Goal: Information Seeking & Learning: Learn about a topic

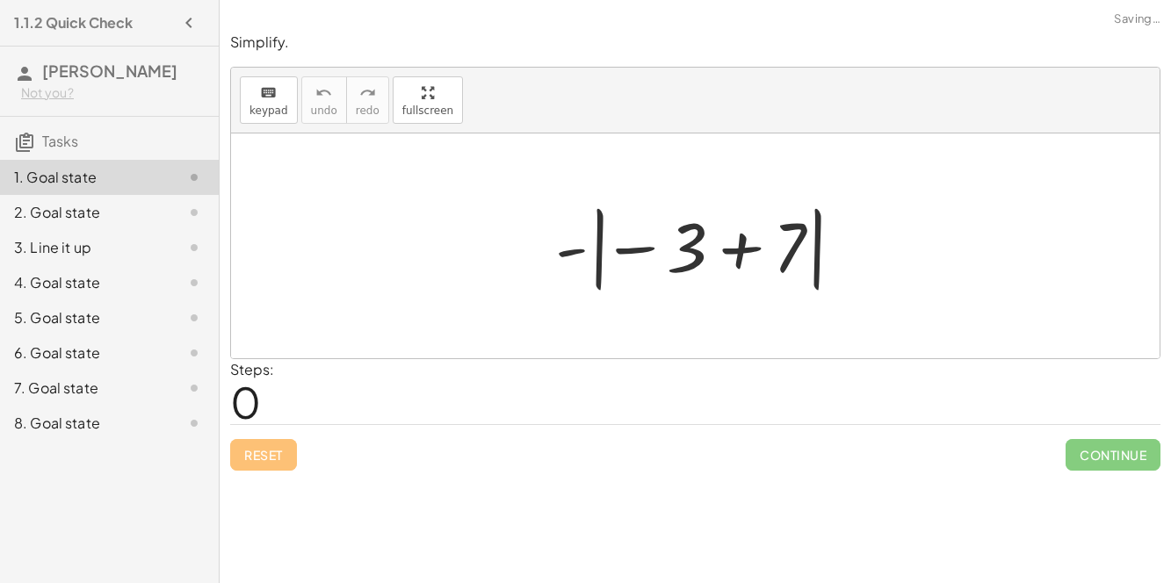
click at [578, 249] on div at bounding box center [703, 247] width 313 height 98
click at [605, 261] on div at bounding box center [703, 247] width 313 height 98
click at [598, 257] on div at bounding box center [703, 247] width 313 height 98
click at [741, 250] on div at bounding box center [703, 247] width 313 height 98
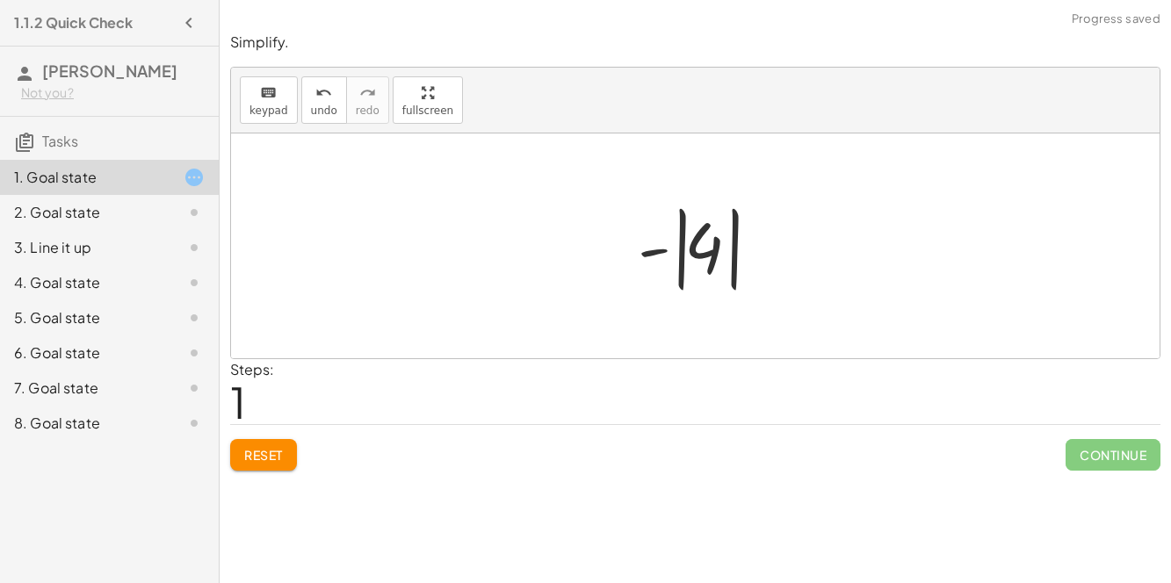
click at [687, 250] on div at bounding box center [703, 247] width 148 height 98
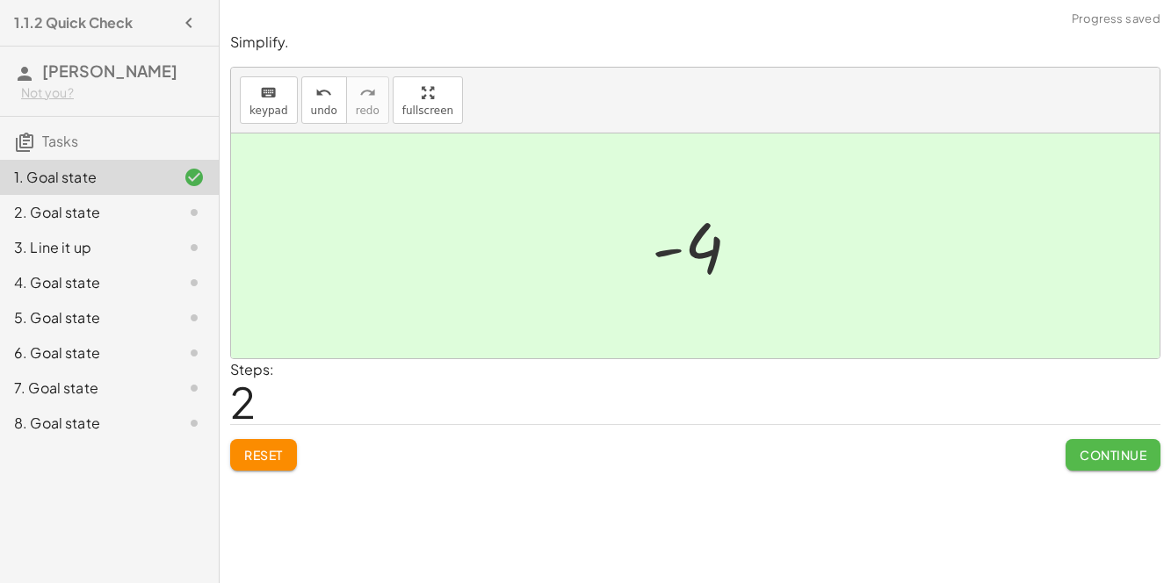
click at [1080, 452] on span "Continue" at bounding box center [1113, 455] width 67 height 16
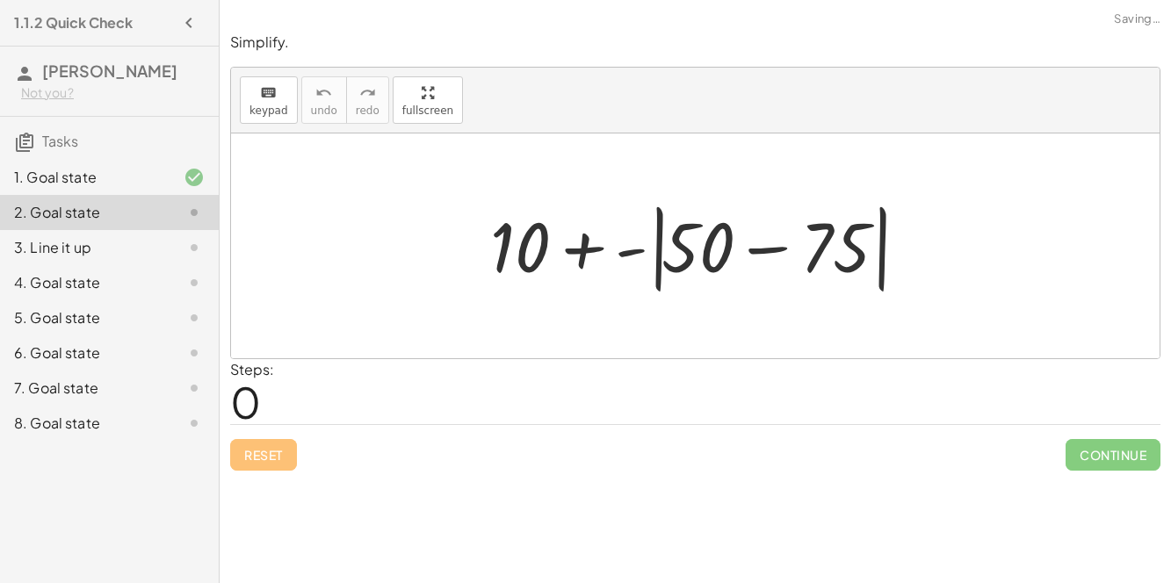
click at [782, 250] on div at bounding box center [703, 246] width 443 height 101
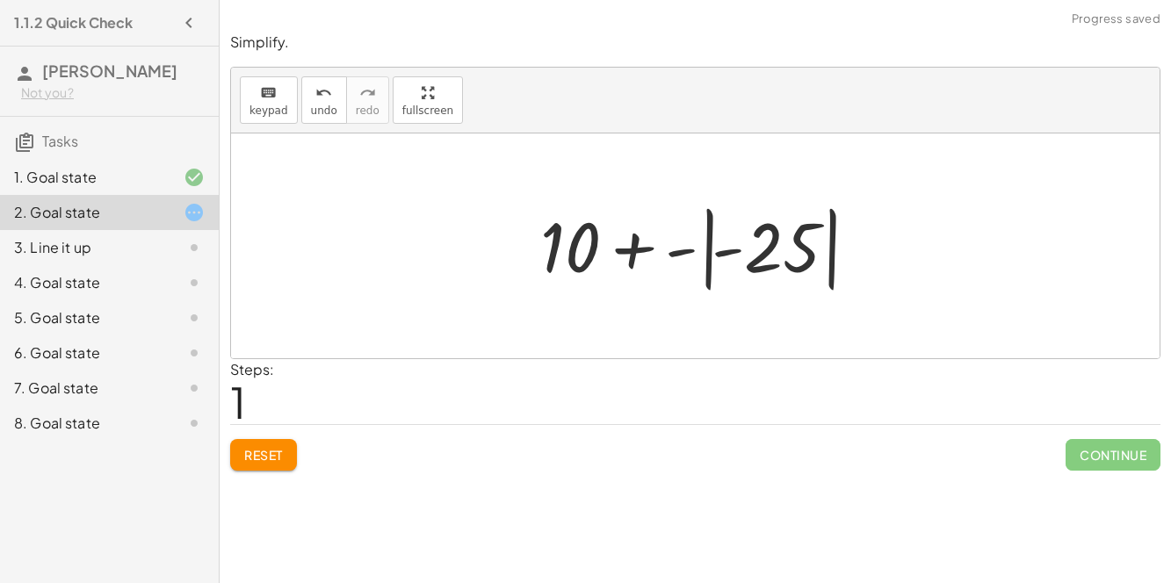
click at [757, 244] on div at bounding box center [703, 247] width 343 height 98
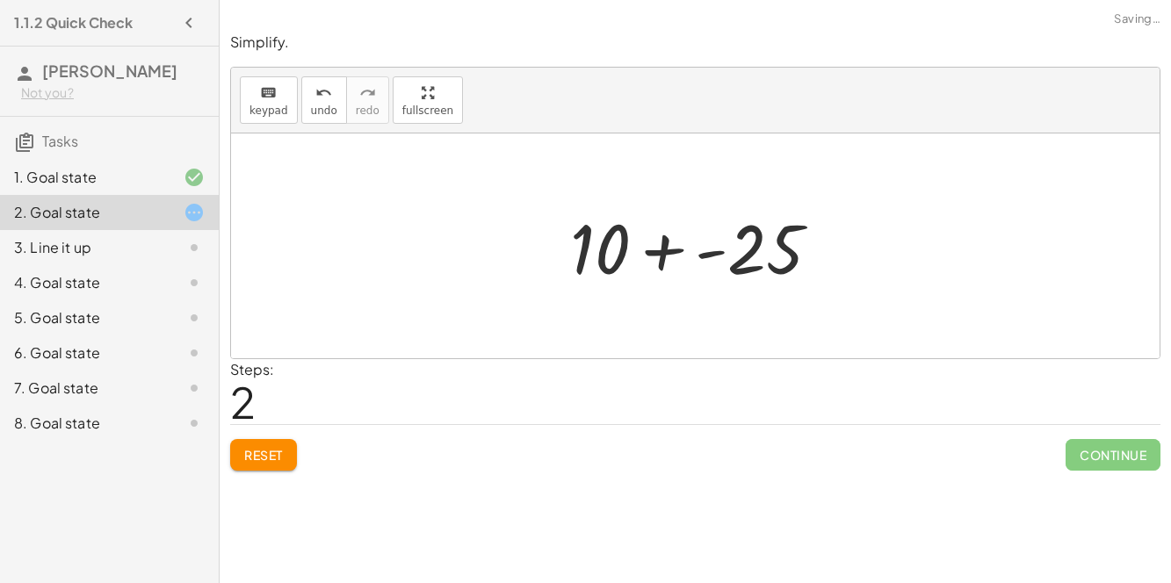
click at [672, 251] on div at bounding box center [703, 246] width 282 height 91
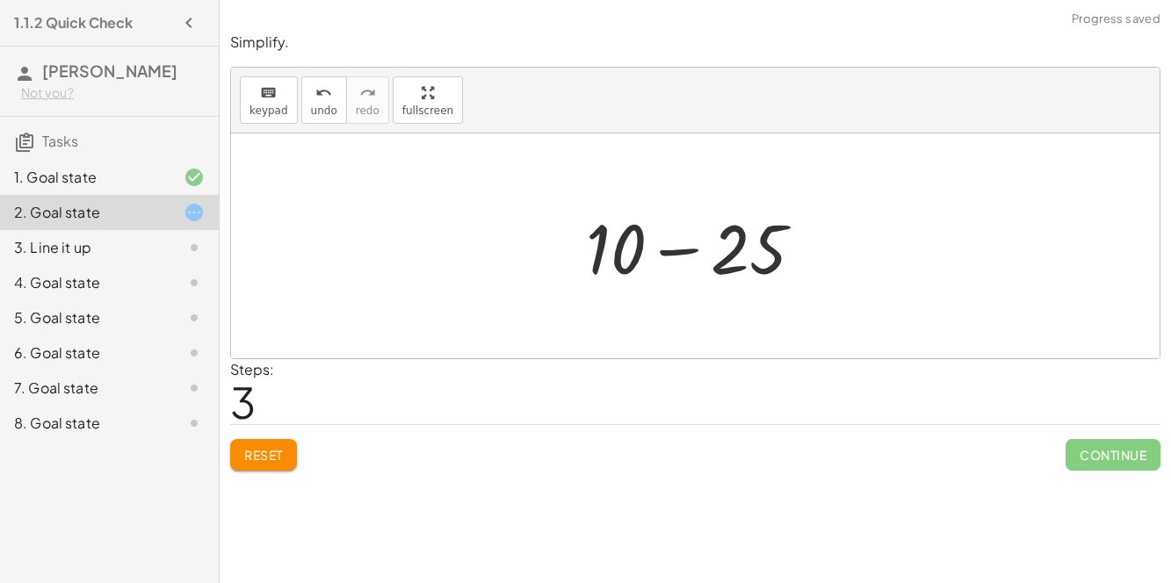
click at [672, 251] on div at bounding box center [702, 246] width 250 height 91
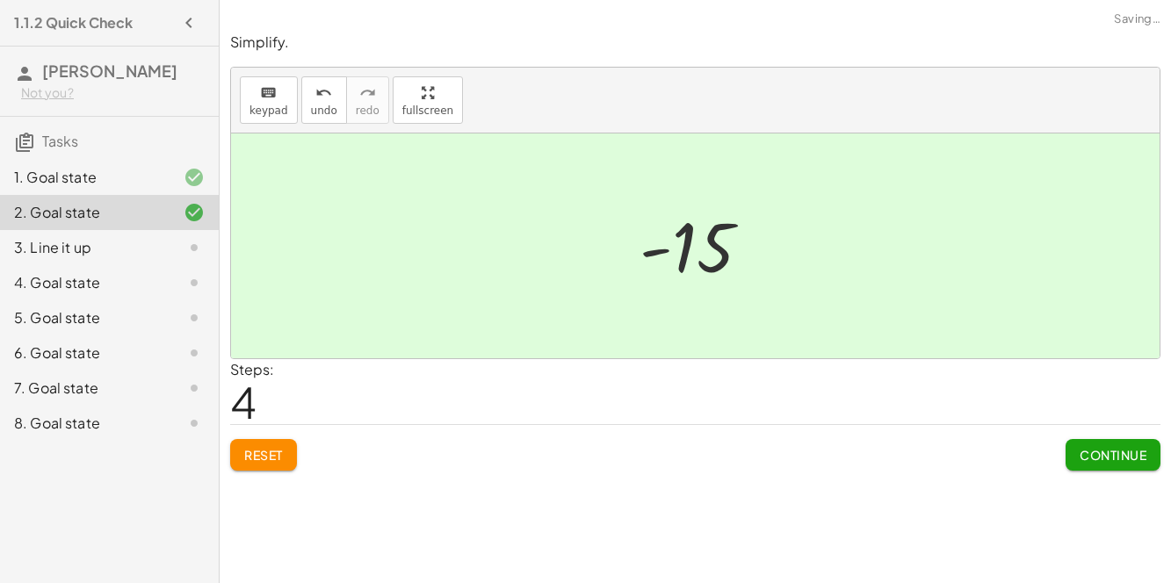
click at [1071, 457] on button "Continue" at bounding box center [1113, 455] width 95 height 32
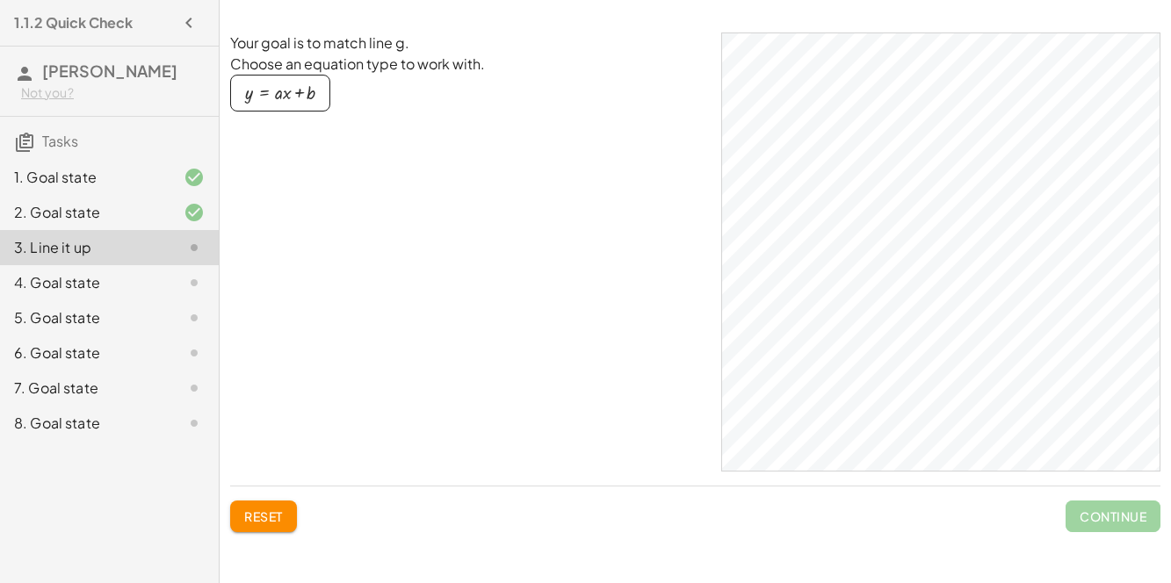
click at [152, 286] on div "4. Goal state" at bounding box center [84, 282] width 141 height 21
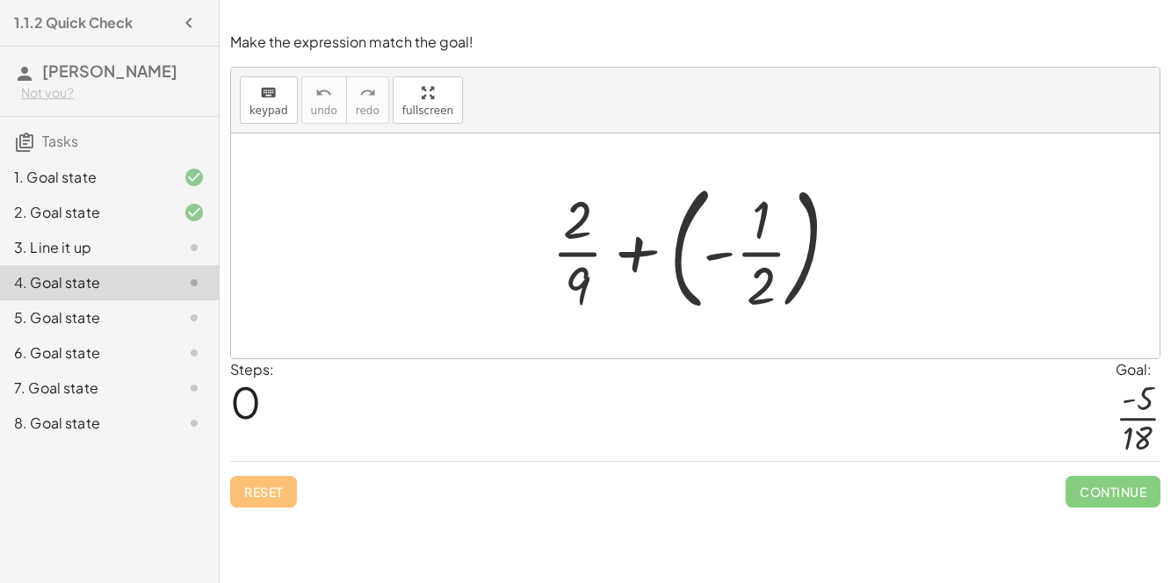
click at [695, 256] on div at bounding box center [702, 246] width 319 height 146
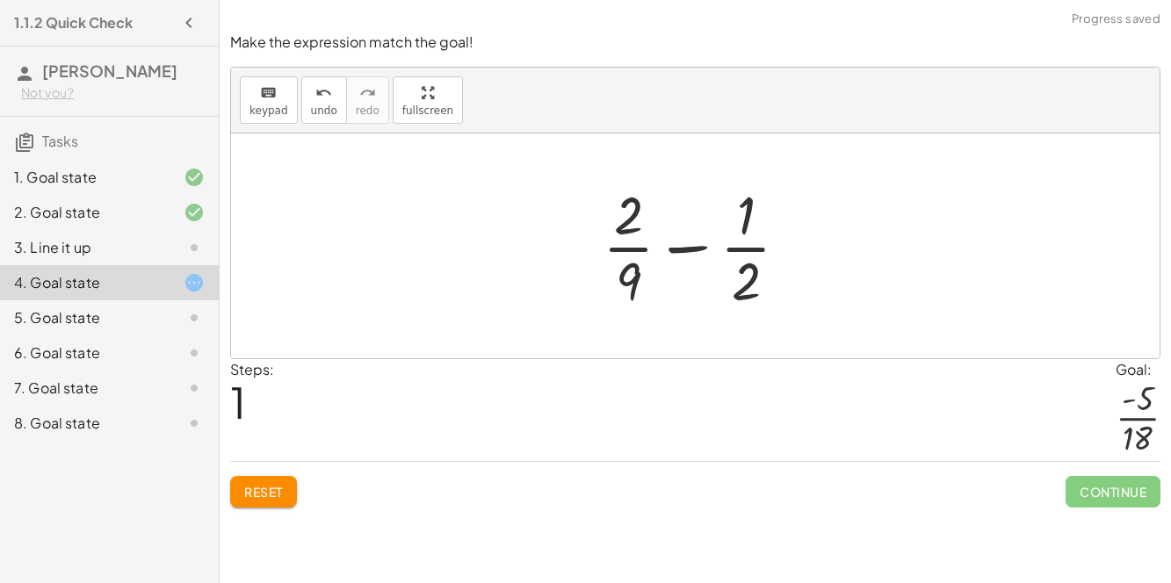
click at [702, 243] on div at bounding box center [703, 245] width 218 height 135
drag, startPoint x: 641, startPoint y: 264, endPoint x: 643, endPoint y: 206, distance: 58.1
click at [643, 206] on div at bounding box center [703, 245] width 218 height 135
drag, startPoint x: 616, startPoint y: 279, endPoint x: 750, endPoint y: 236, distance: 140.1
click at [750, 236] on div at bounding box center [703, 245] width 218 height 135
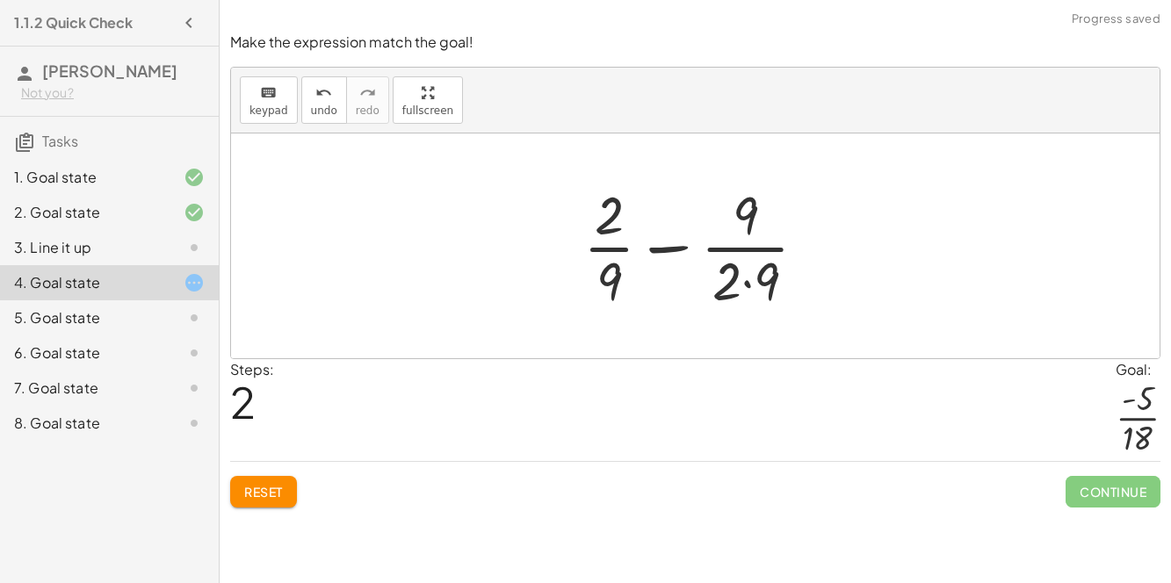
click at [745, 271] on div at bounding box center [703, 245] width 256 height 135
click at [744, 226] on div at bounding box center [702, 245] width 238 height 135
drag, startPoint x: 624, startPoint y: 270, endPoint x: 620, endPoint y: 207, distance: 62.5
click at [620, 207] on div at bounding box center [702, 245] width 238 height 135
drag, startPoint x: 616, startPoint y: 220, endPoint x: 601, endPoint y: 275, distance: 57.3
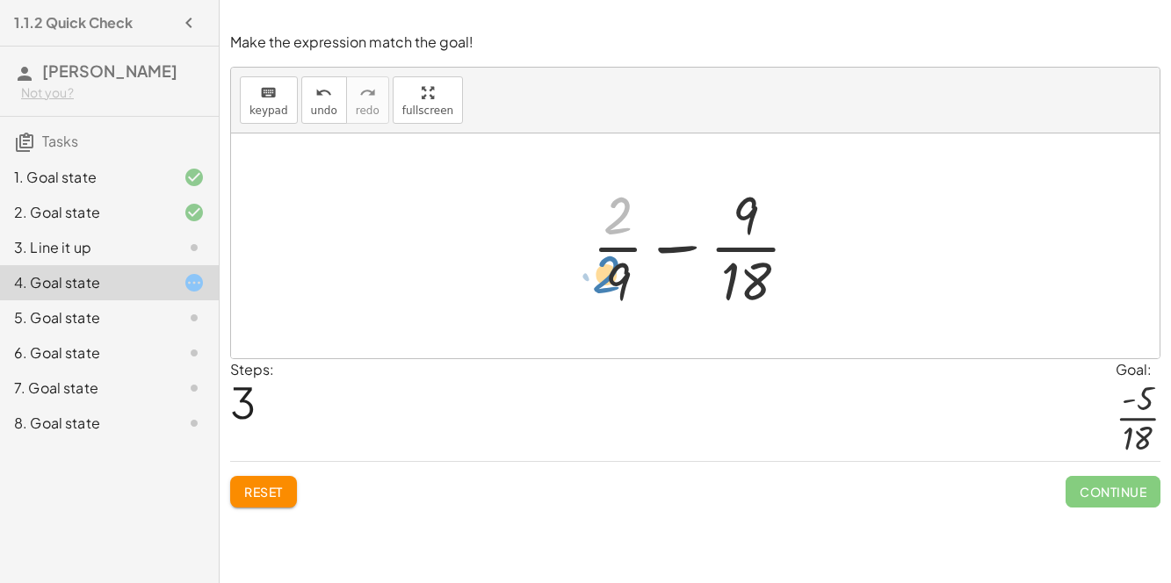
click at [601, 275] on div at bounding box center [702, 245] width 238 height 135
drag, startPoint x: 615, startPoint y: 221, endPoint x: 641, endPoint y: 246, distance: 35.4
click at [641, 246] on div at bounding box center [702, 245] width 238 height 135
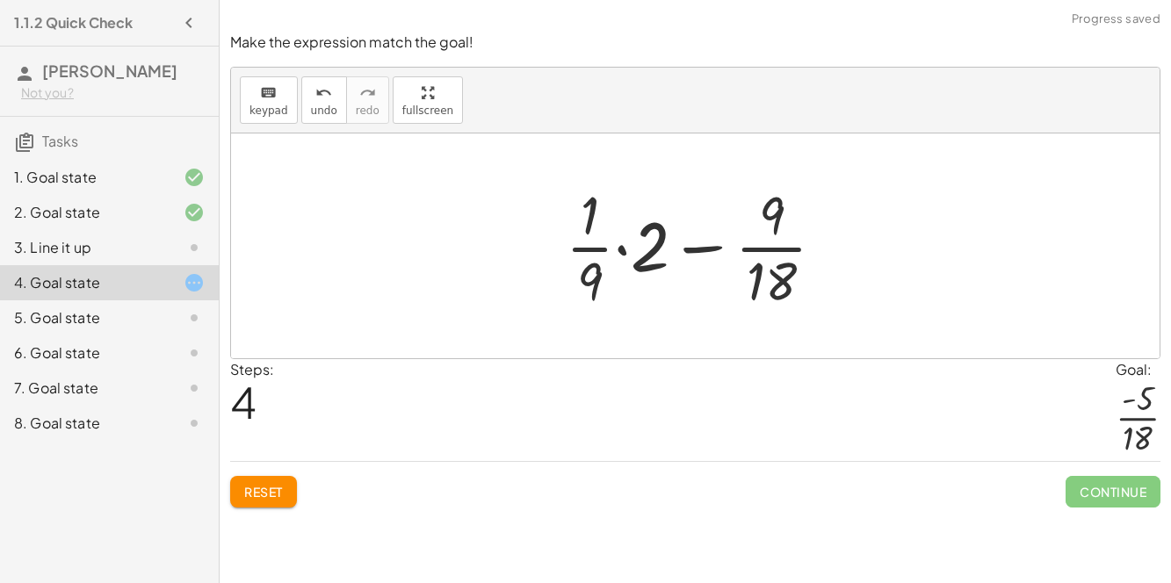
click at [619, 250] on div at bounding box center [702, 245] width 291 height 135
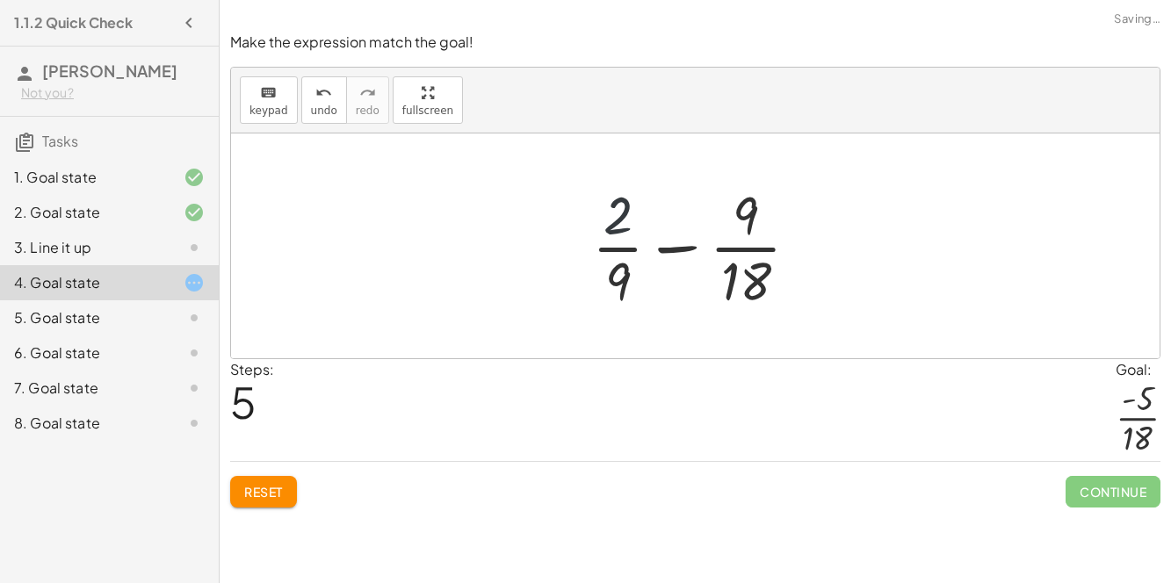
click at [612, 228] on div at bounding box center [702, 245] width 238 height 135
click at [693, 247] on div at bounding box center [702, 245] width 238 height 135
drag, startPoint x: 758, startPoint y: 274, endPoint x: 617, endPoint y: 208, distance: 156.1
click at [617, 208] on div at bounding box center [702, 245] width 238 height 135
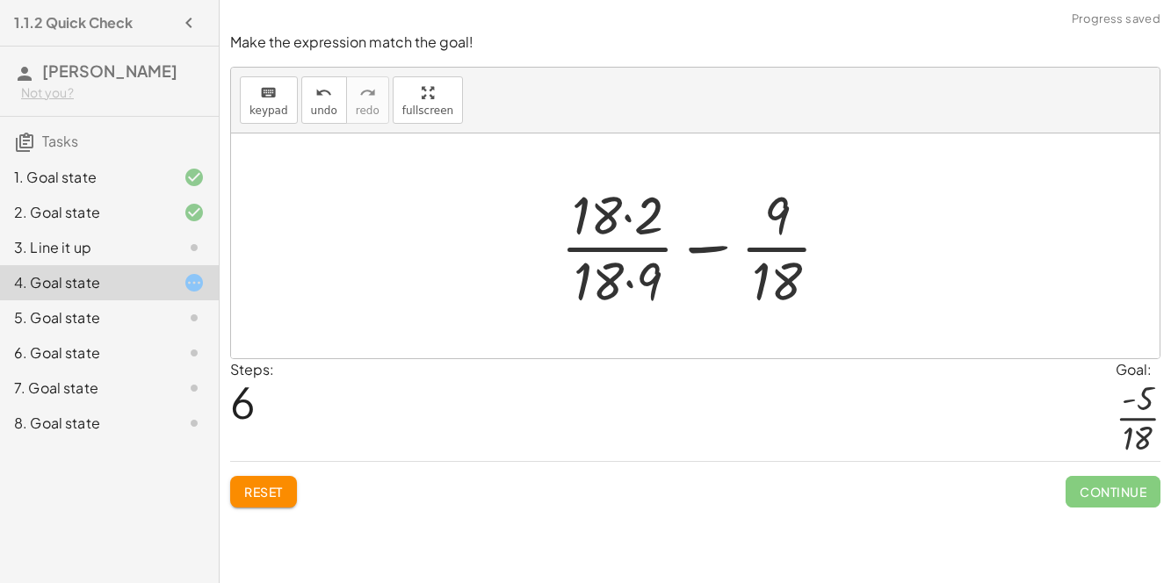
click at [623, 219] on div at bounding box center [702, 245] width 301 height 135
click at [626, 274] on div at bounding box center [703, 245] width 298 height 135
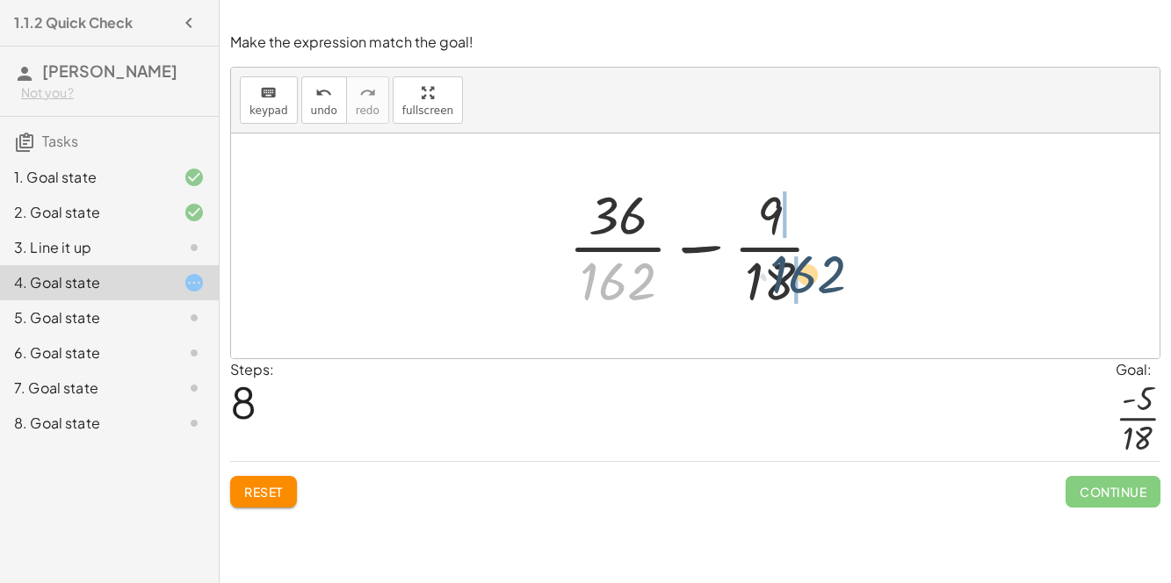
drag, startPoint x: 608, startPoint y: 295, endPoint x: 801, endPoint y: 288, distance: 193.5
click at [801, 288] on div at bounding box center [703, 245] width 286 height 135
drag, startPoint x: 643, startPoint y: 268, endPoint x: 859, endPoint y: 236, distance: 217.7
click at [859, 236] on div "+ · 2 · 9 + ( - · 1 · 2 ) + · 2 · 9 − · 1 · 2 + · 2 · 9 − · 9 · 2 · 9 + · 2 · 9…" at bounding box center [695, 246] width 929 height 225
drag, startPoint x: 615, startPoint y: 283, endPoint x: 804, endPoint y: 267, distance: 189.6
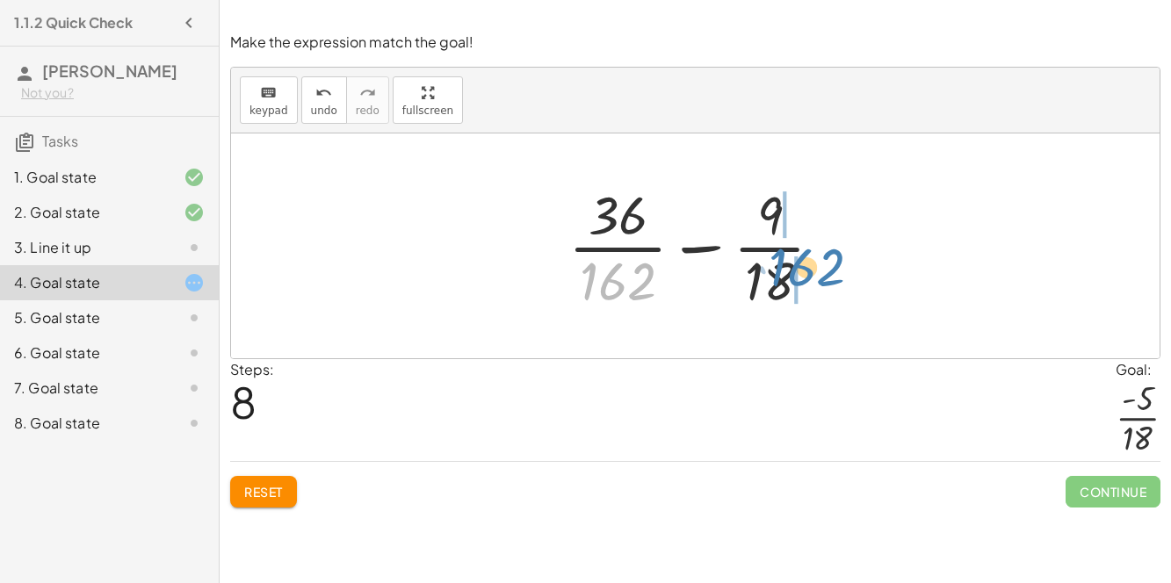
click at [804, 267] on div at bounding box center [703, 245] width 286 height 135
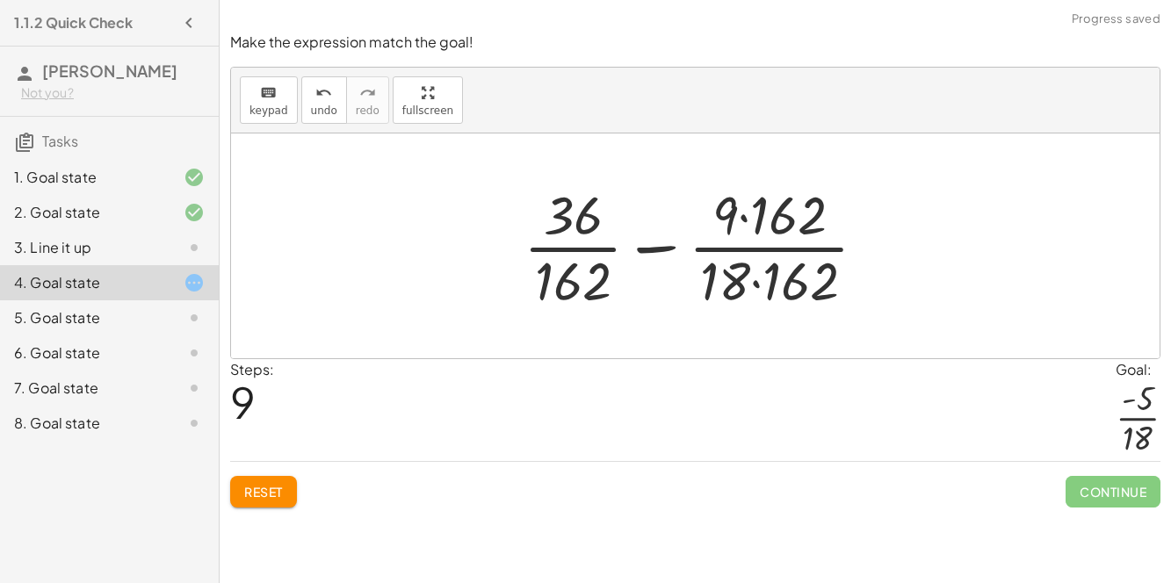
click at [755, 243] on div at bounding box center [702, 245] width 375 height 135
click at [749, 225] on div at bounding box center [702, 245] width 375 height 135
click at [760, 278] on div at bounding box center [702, 245] width 375 height 135
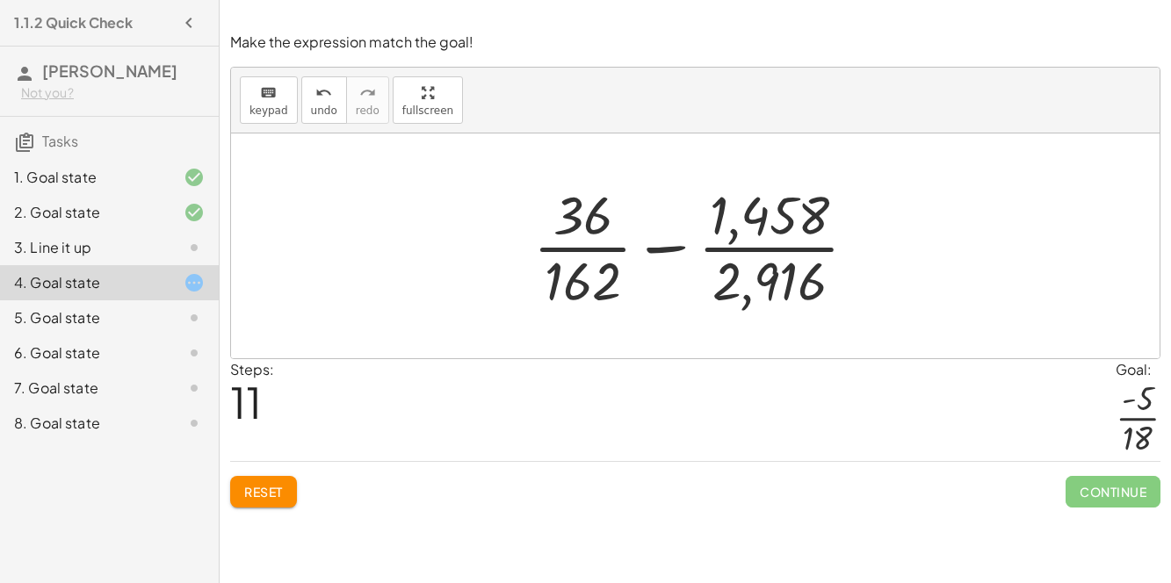
click at [255, 493] on span "Reset" at bounding box center [263, 492] width 39 height 16
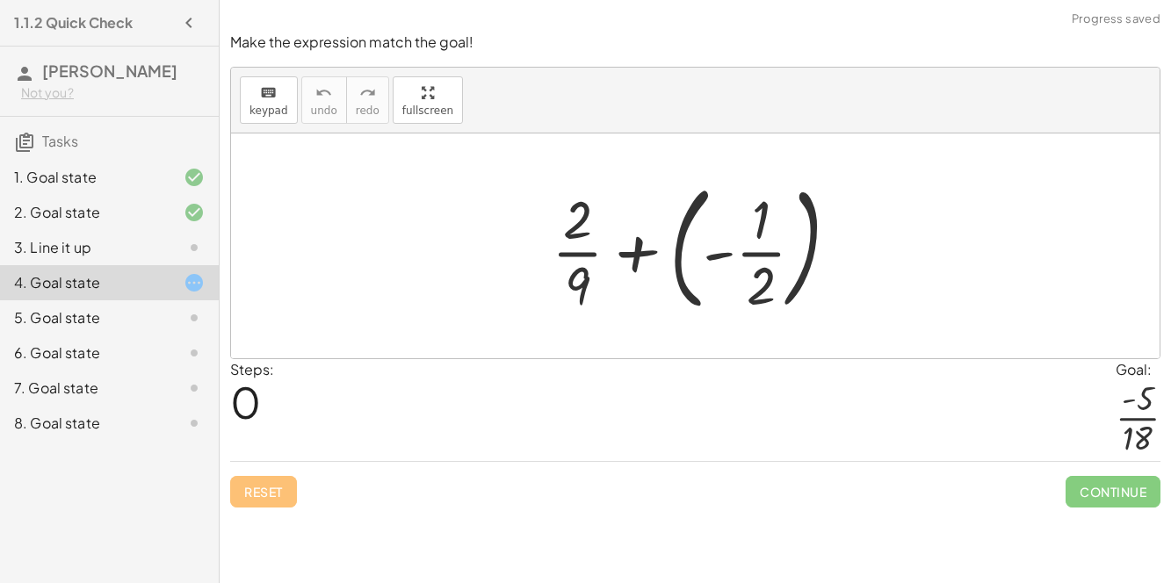
click at [683, 238] on div at bounding box center [702, 246] width 319 height 146
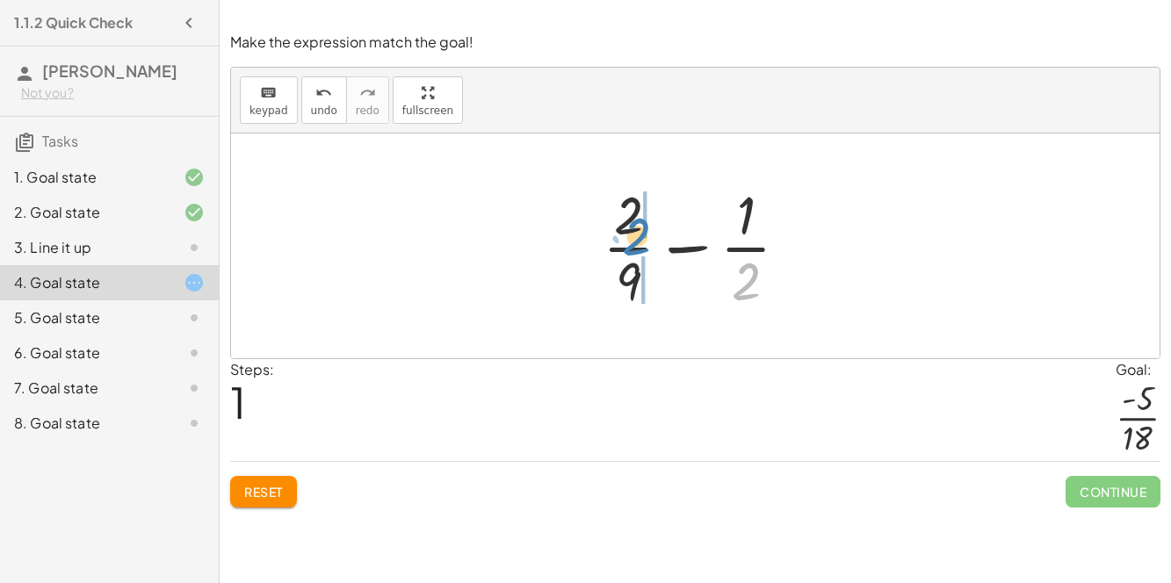
drag, startPoint x: 736, startPoint y: 274, endPoint x: 627, endPoint y: 229, distance: 117.8
click at [627, 229] on div at bounding box center [703, 245] width 218 height 135
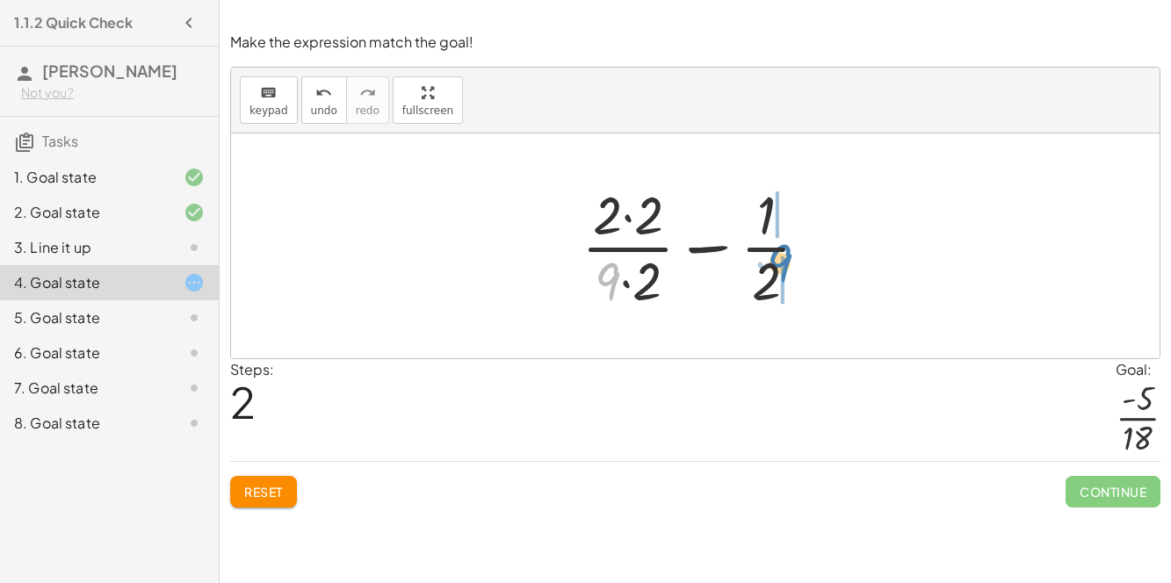
drag, startPoint x: 608, startPoint y: 269, endPoint x: 777, endPoint y: 250, distance: 169.7
click at [777, 250] on div at bounding box center [702, 245] width 259 height 135
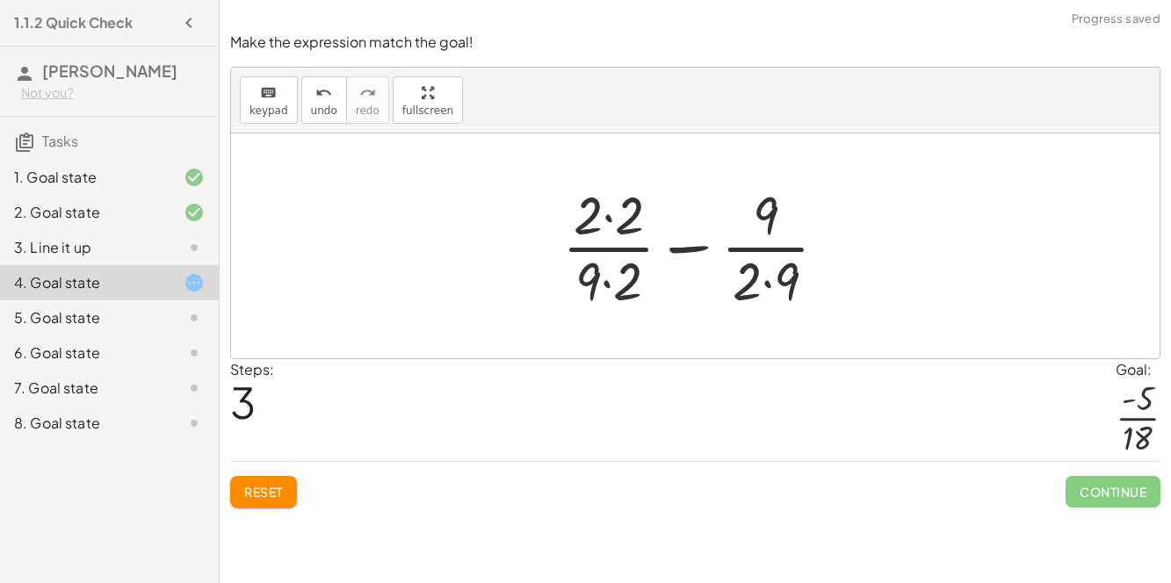
click at [765, 276] on div at bounding box center [702, 245] width 297 height 135
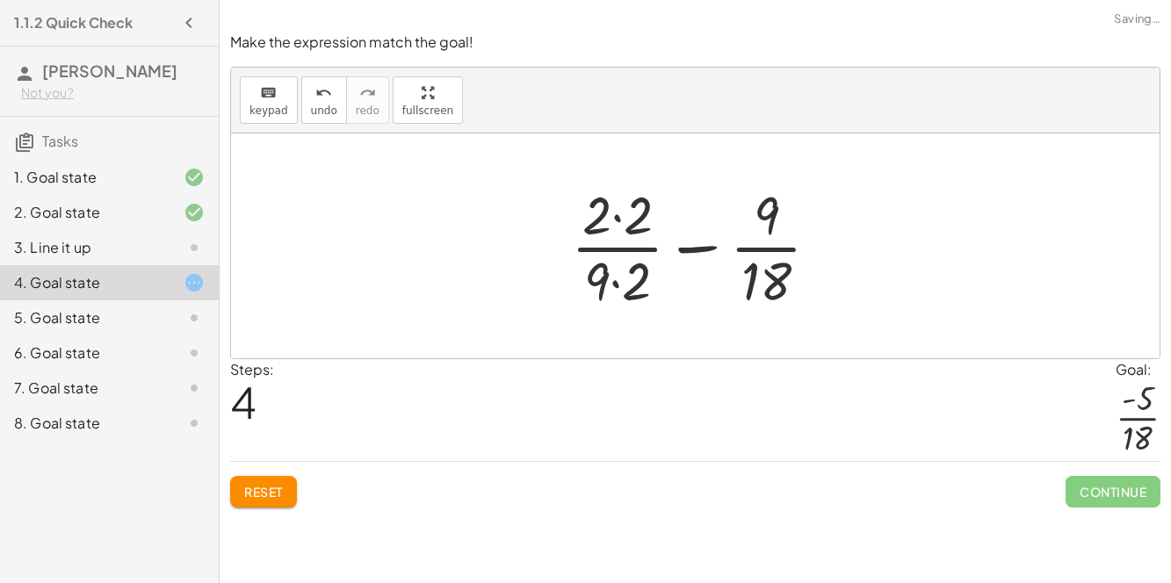
click at [622, 275] on div at bounding box center [702, 245] width 280 height 135
click at [621, 225] on div at bounding box center [702, 245] width 280 height 135
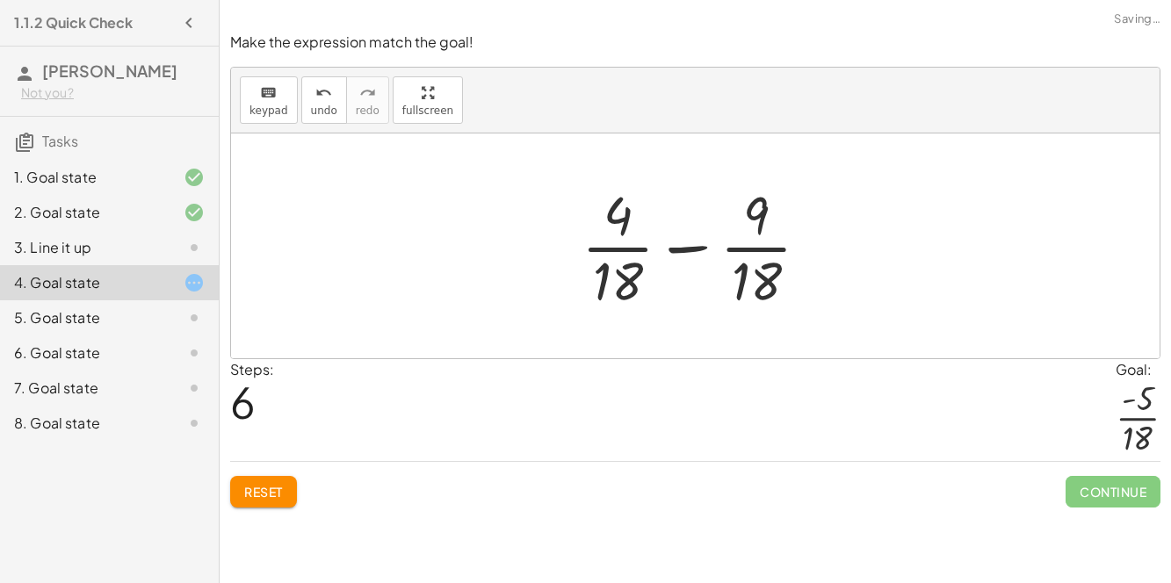
click at [686, 238] on div at bounding box center [702, 245] width 259 height 135
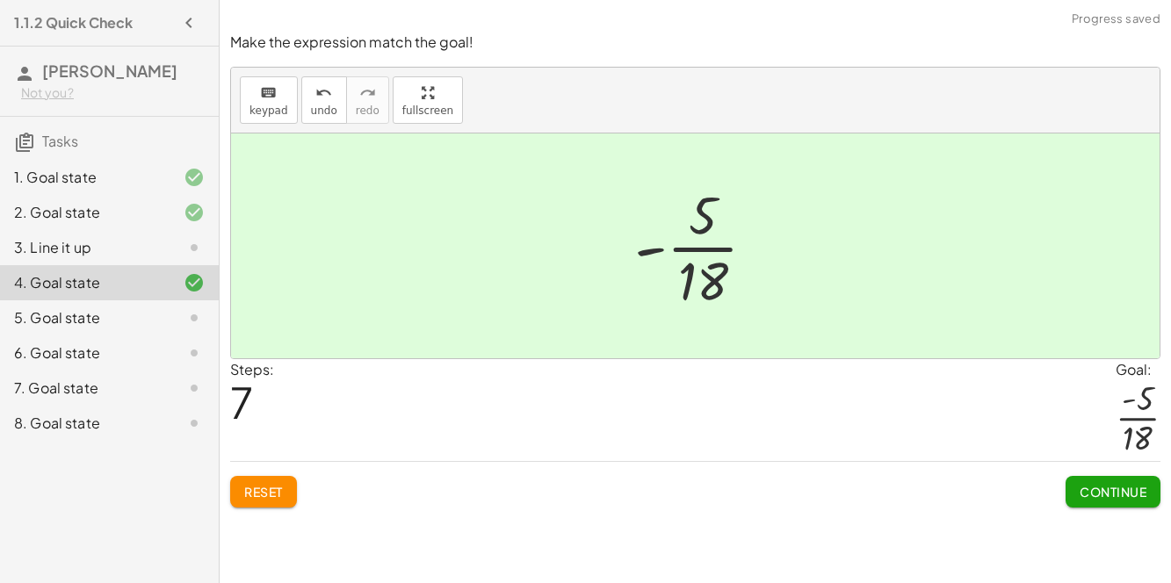
click at [1098, 494] on span "Continue" at bounding box center [1113, 492] width 67 height 16
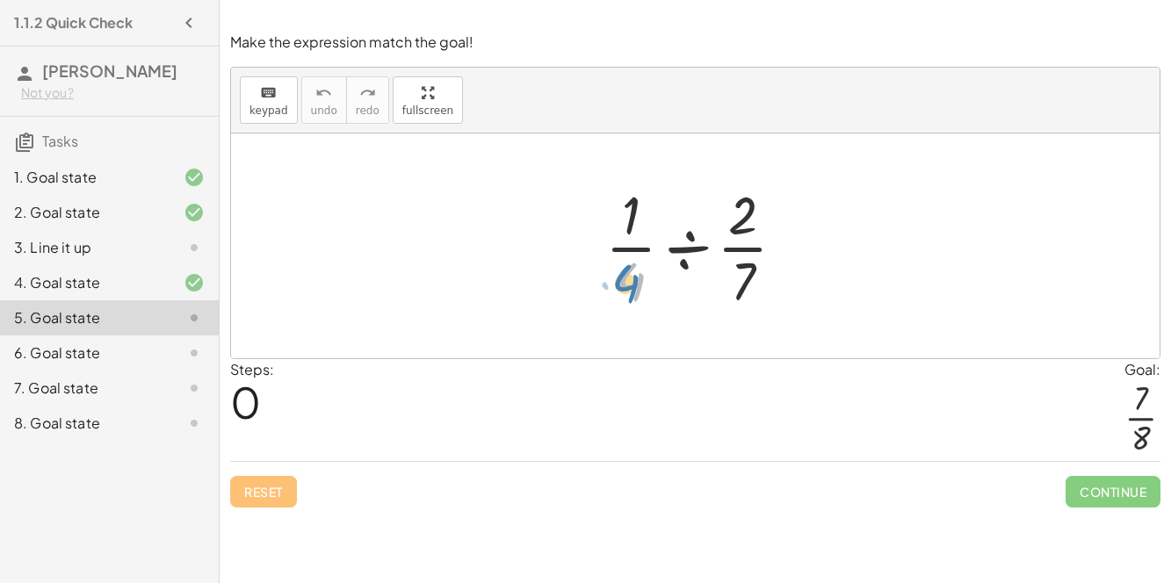
drag, startPoint x: 634, startPoint y: 272, endPoint x: 615, endPoint y: 277, distance: 19.8
click at [615, 277] on div at bounding box center [703, 245] width 212 height 135
click at [671, 247] on div at bounding box center [703, 245] width 212 height 135
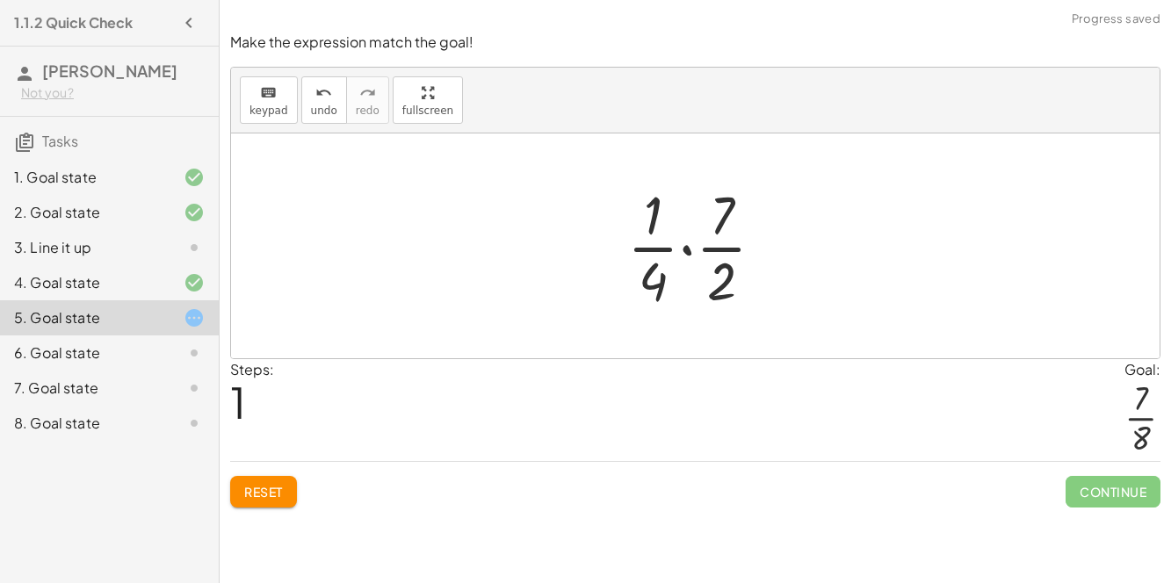
click at [689, 247] on div at bounding box center [703, 245] width 169 height 135
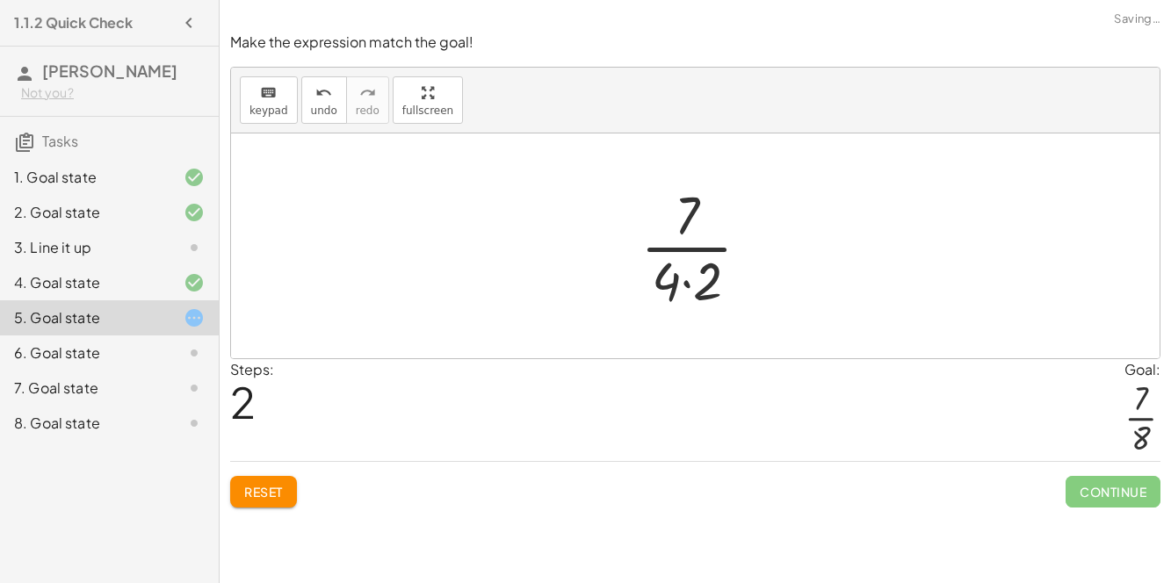
click at [687, 279] on div at bounding box center [702, 245] width 141 height 135
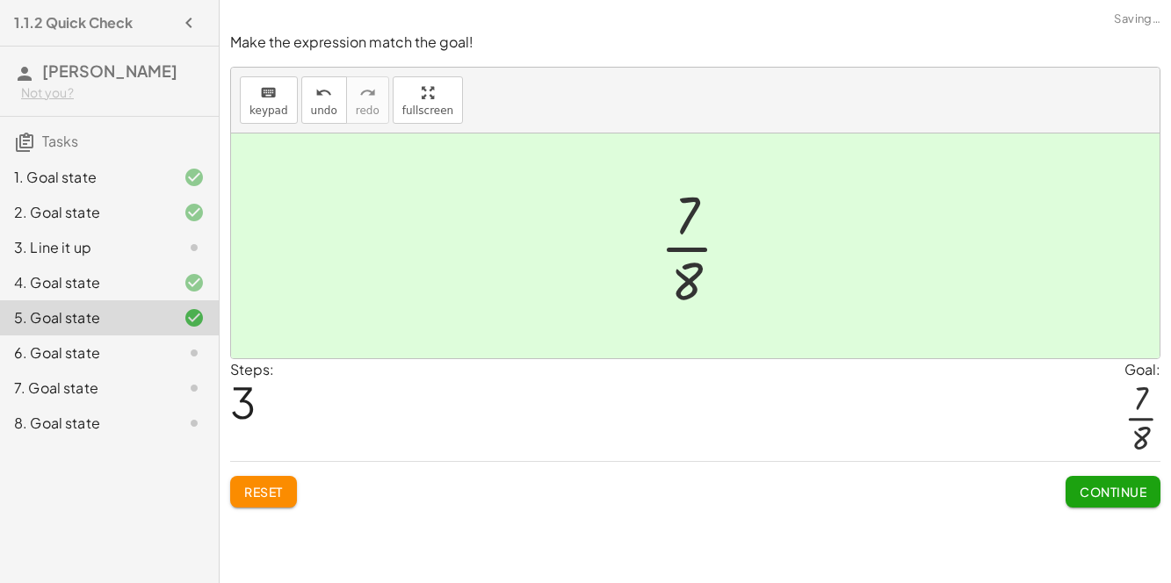
click at [1106, 499] on button "Continue" at bounding box center [1113, 492] width 95 height 32
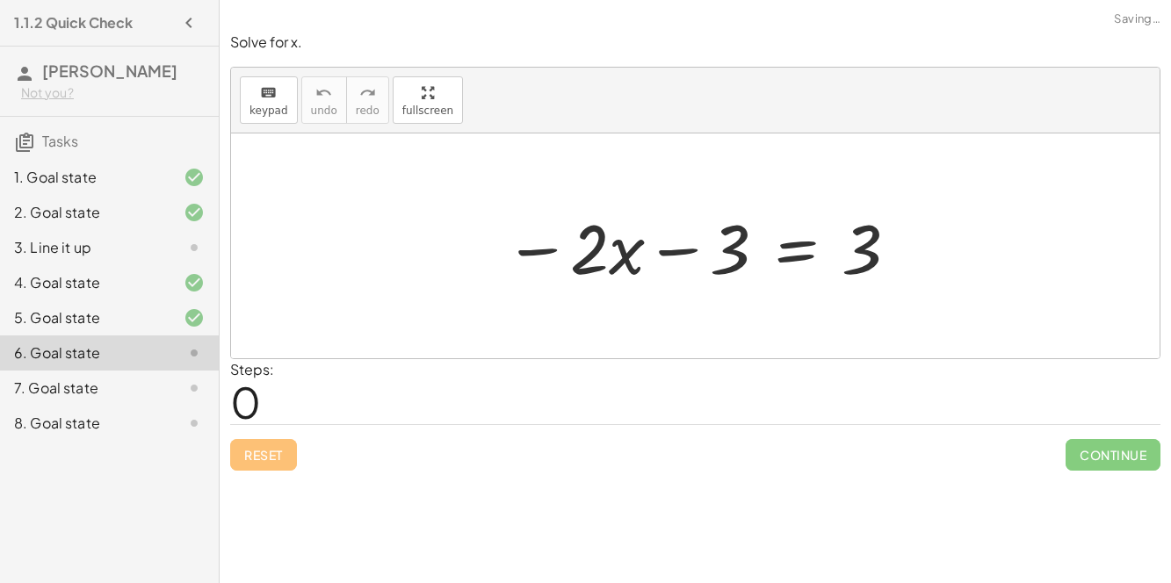
click at [681, 248] on div at bounding box center [703, 246] width 414 height 91
drag, startPoint x: 863, startPoint y: 250, endPoint x: 663, endPoint y: 240, distance: 199.8
click at [663, 240] on div at bounding box center [703, 246] width 414 height 91
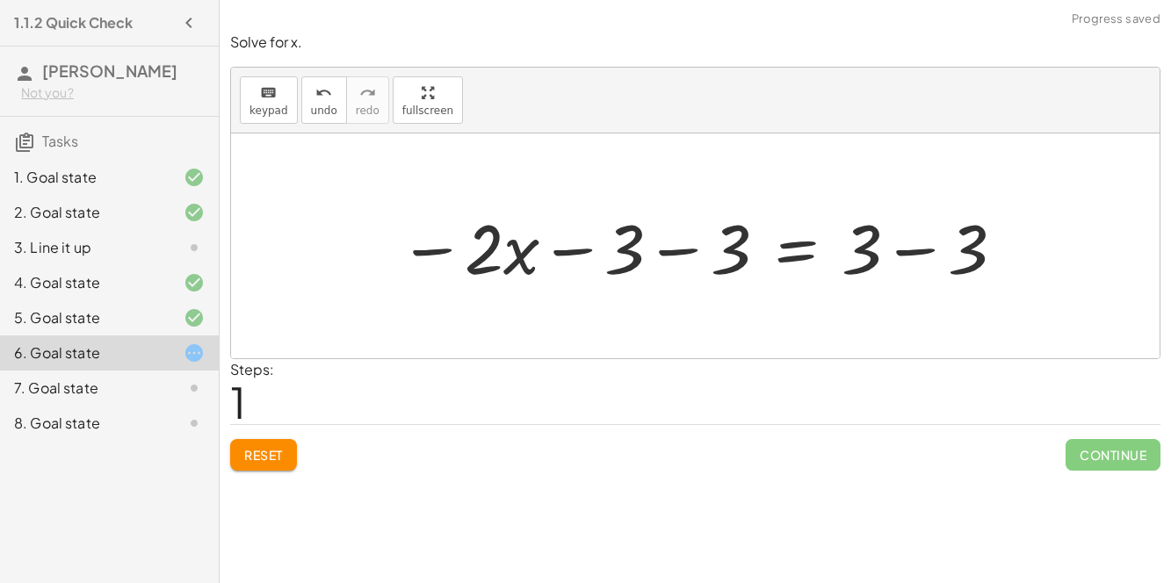
click at [693, 252] on div at bounding box center [703, 246] width 626 height 91
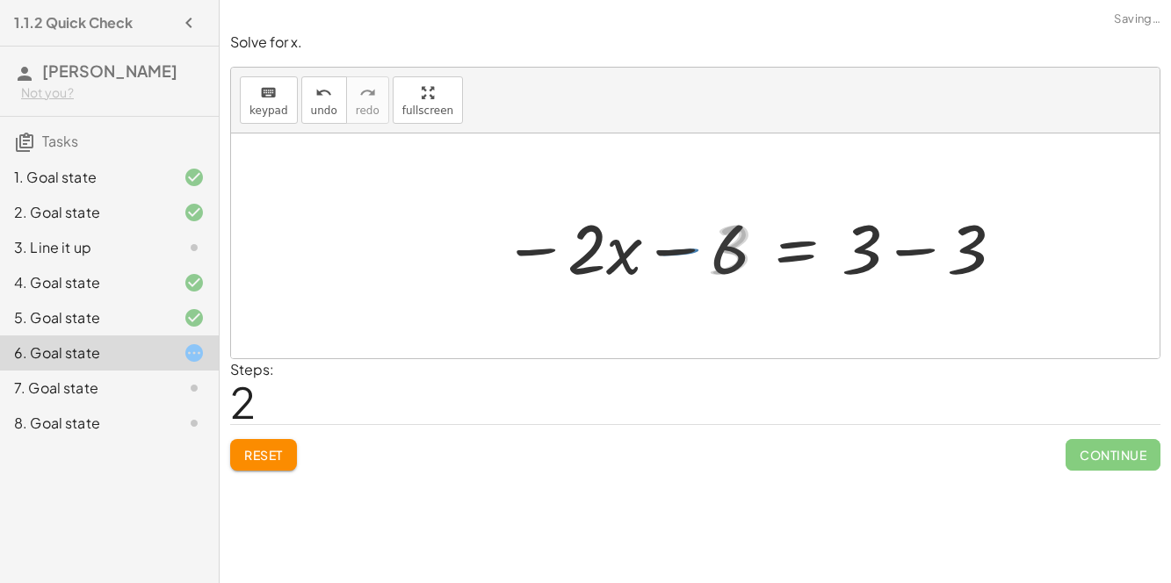
click at [893, 248] on div at bounding box center [755, 246] width 518 height 91
click at [703, 245] on div at bounding box center [700, 246] width 408 height 91
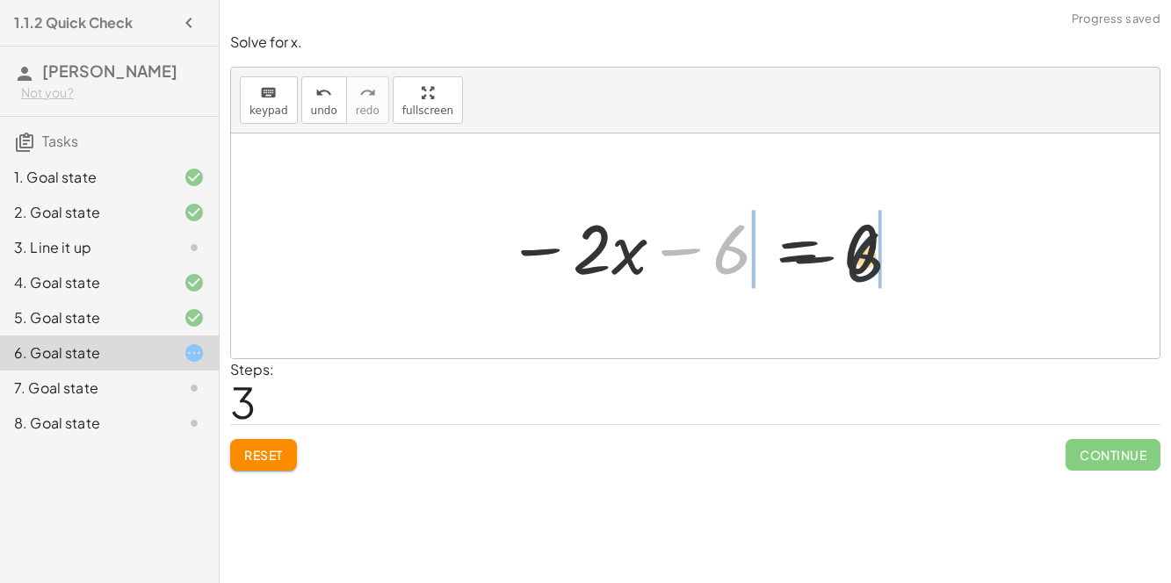
drag, startPoint x: 723, startPoint y: 257, endPoint x: 879, endPoint y: 266, distance: 155.8
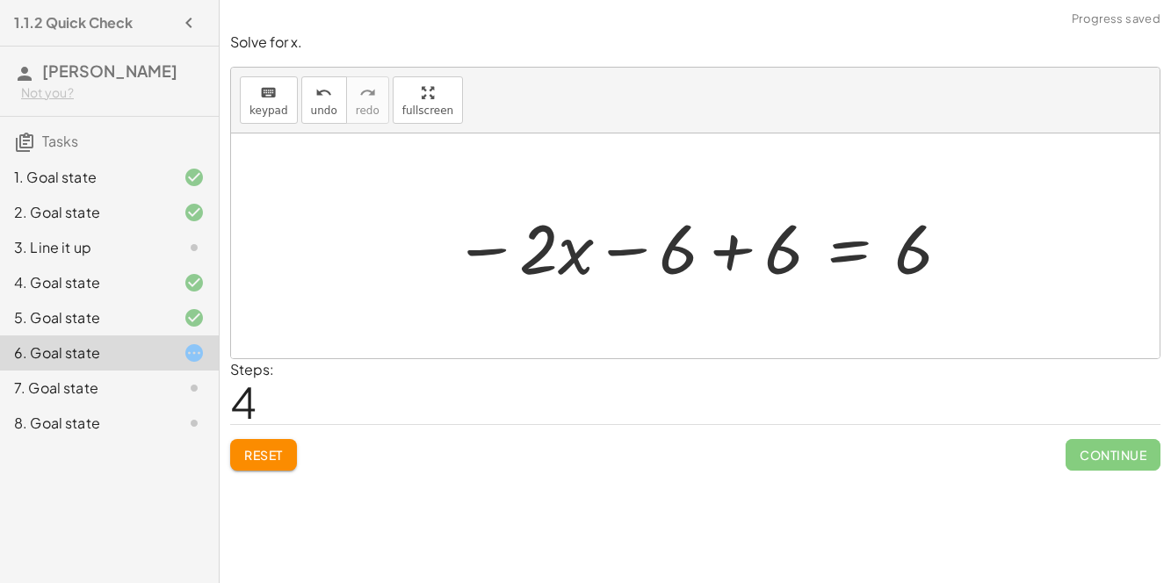
click at [744, 250] on div at bounding box center [703, 246] width 517 height 91
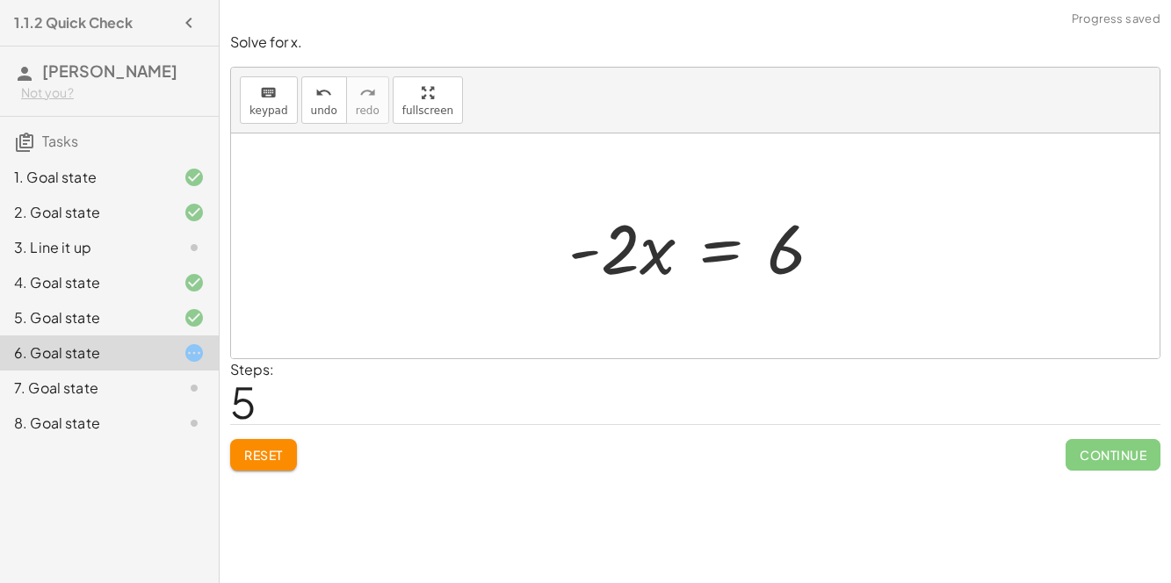
click at [624, 256] on div at bounding box center [703, 246] width 286 height 91
click at [719, 255] on div at bounding box center [703, 246] width 286 height 91
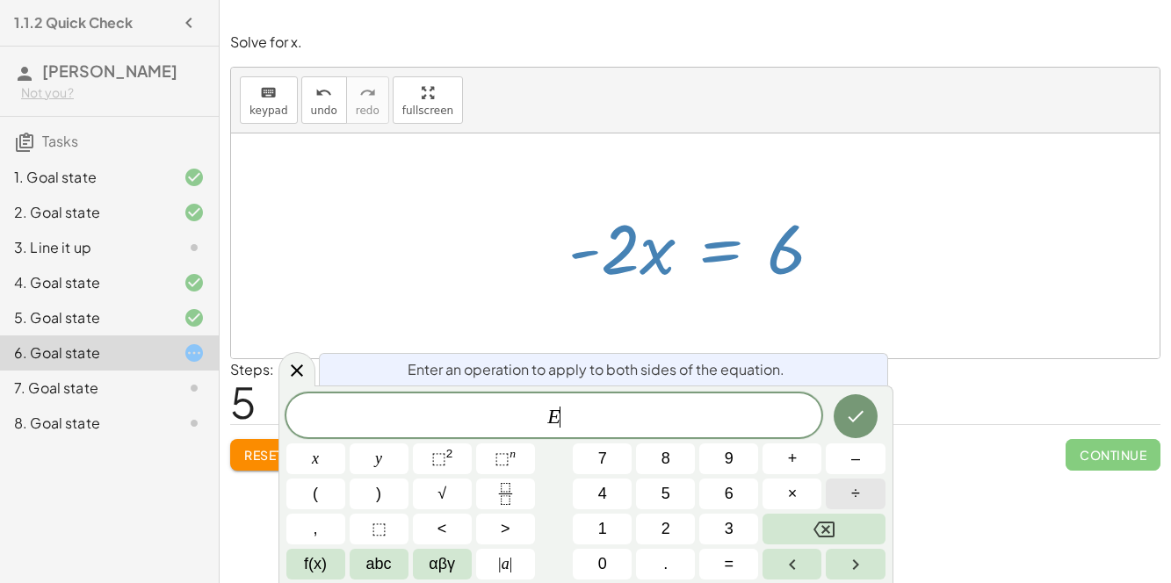
click at [859, 491] on span "÷" at bounding box center [856, 494] width 9 height 24
click at [669, 525] on span "2" at bounding box center [666, 530] width 9 height 24
click at [308, 448] on button "x" at bounding box center [315, 459] width 59 height 31
click at [560, 416] on span "÷" at bounding box center [550, 417] width 25 height 21
click at [845, 464] on button "–" at bounding box center [855, 459] width 59 height 31
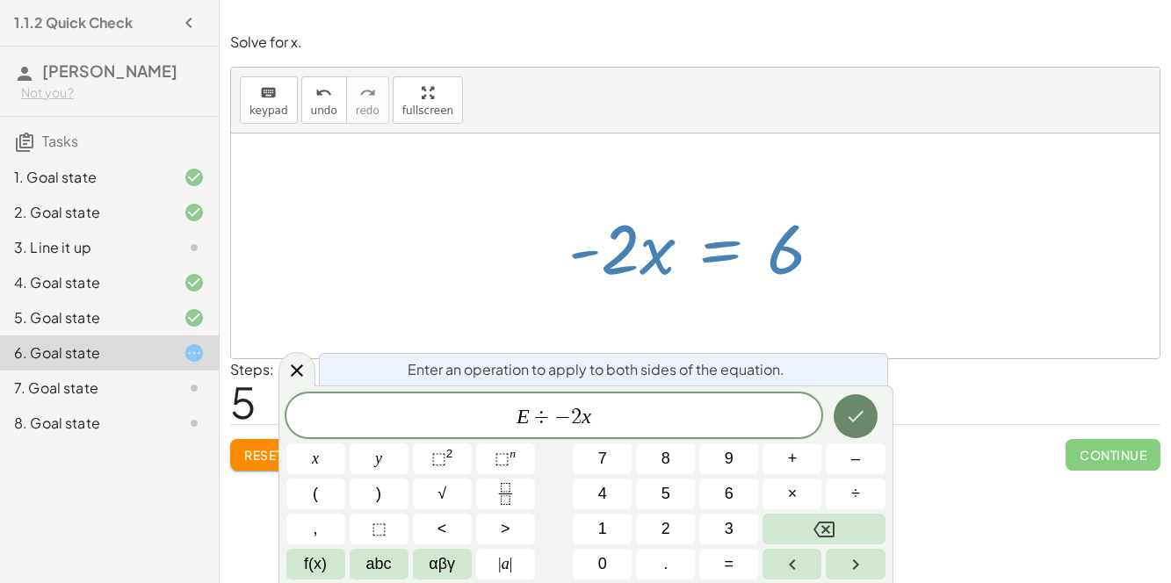
click at [860, 424] on icon "Done" at bounding box center [855, 416] width 21 height 21
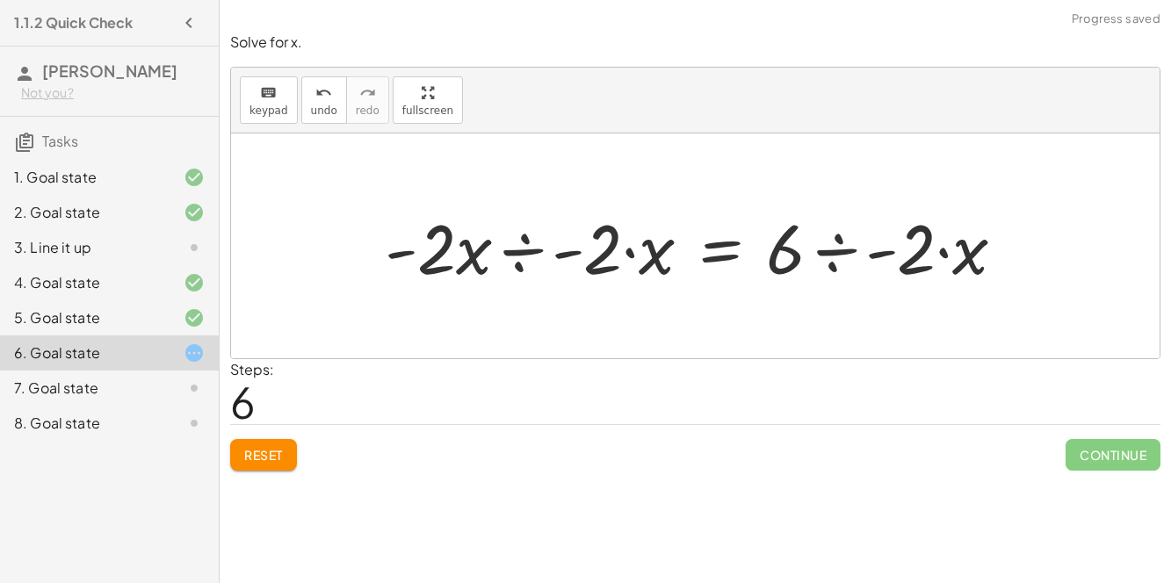
click at [555, 253] on div at bounding box center [702, 246] width 652 height 91
click at [557, 250] on div at bounding box center [735, 246] width 588 height 91
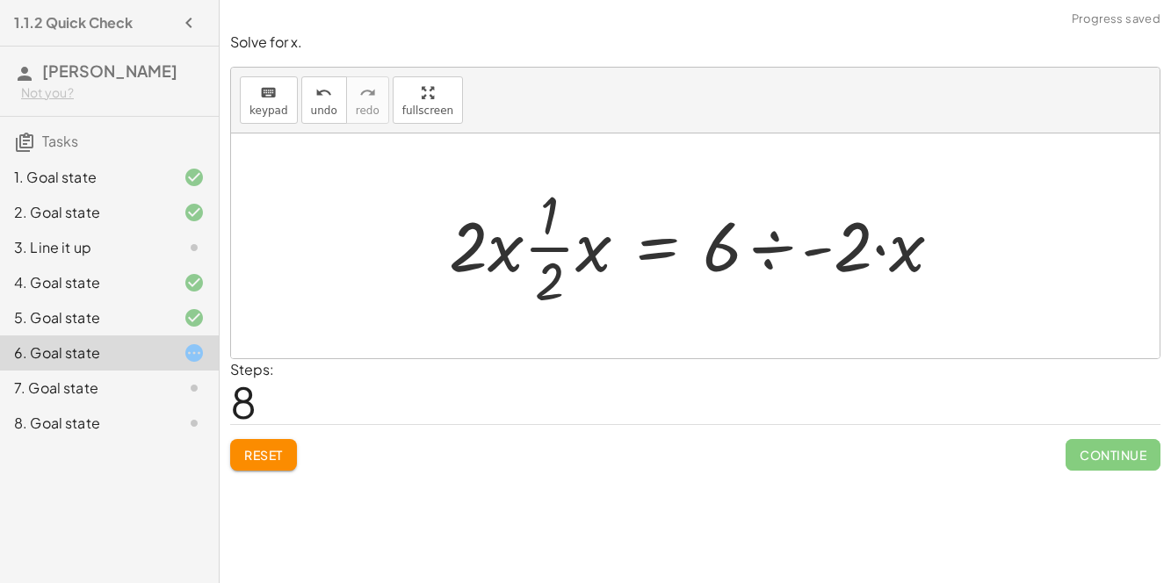
click at [583, 254] on div at bounding box center [702, 245] width 525 height 135
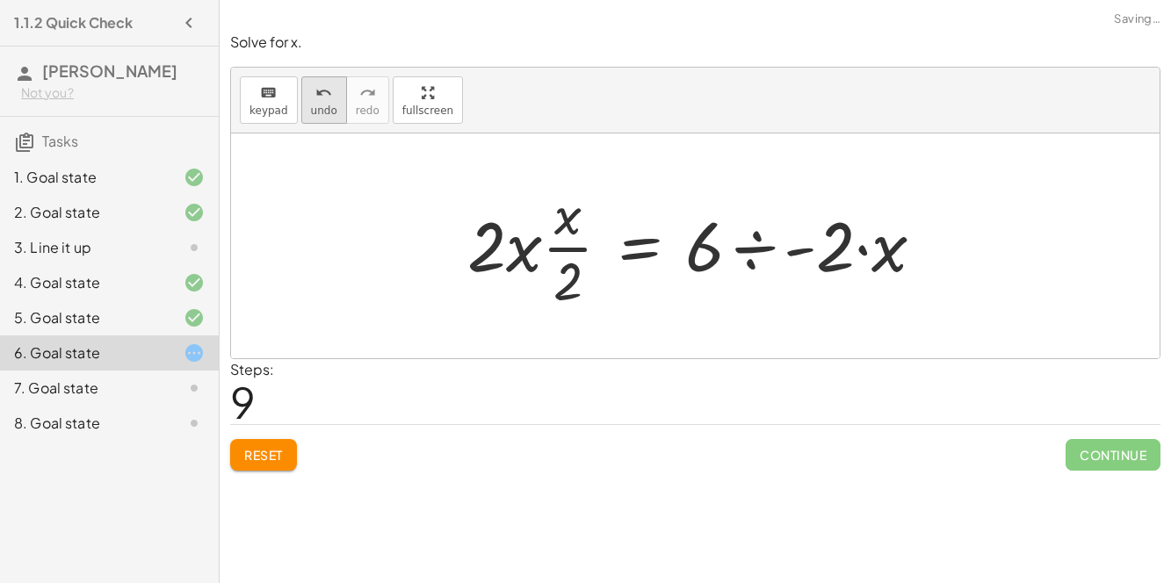
click at [315, 99] on icon "undo" at bounding box center [323, 93] width 17 height 21
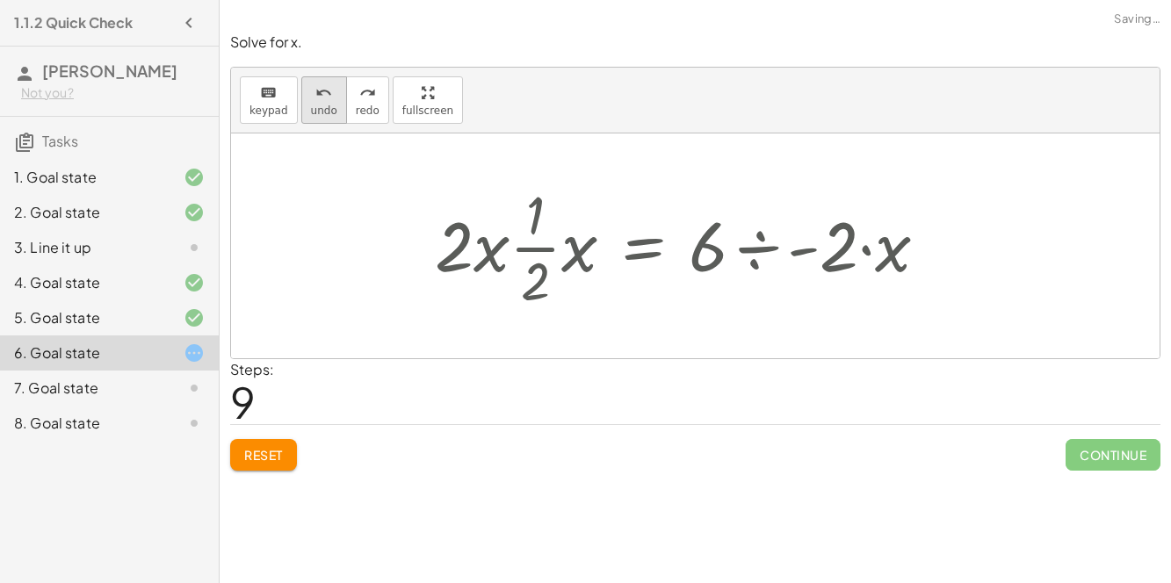
click at [315, 99] on icon "undo" at bounding box center [323, 93] width 17 height 21
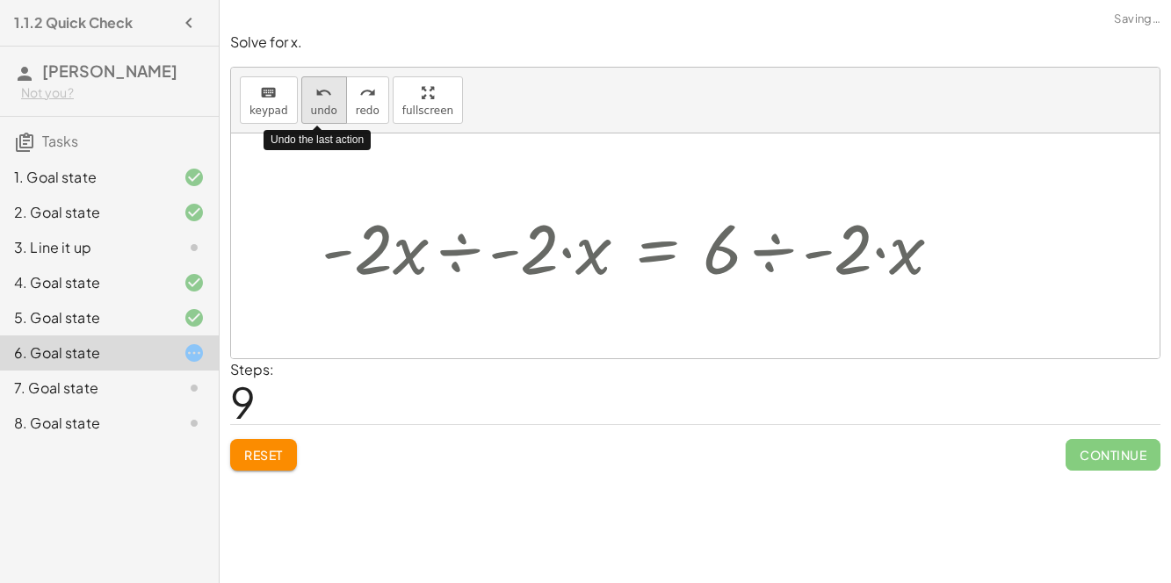
click at [315, 99] on icon "undo" at bounding box center [323, 93] width 17 height 21
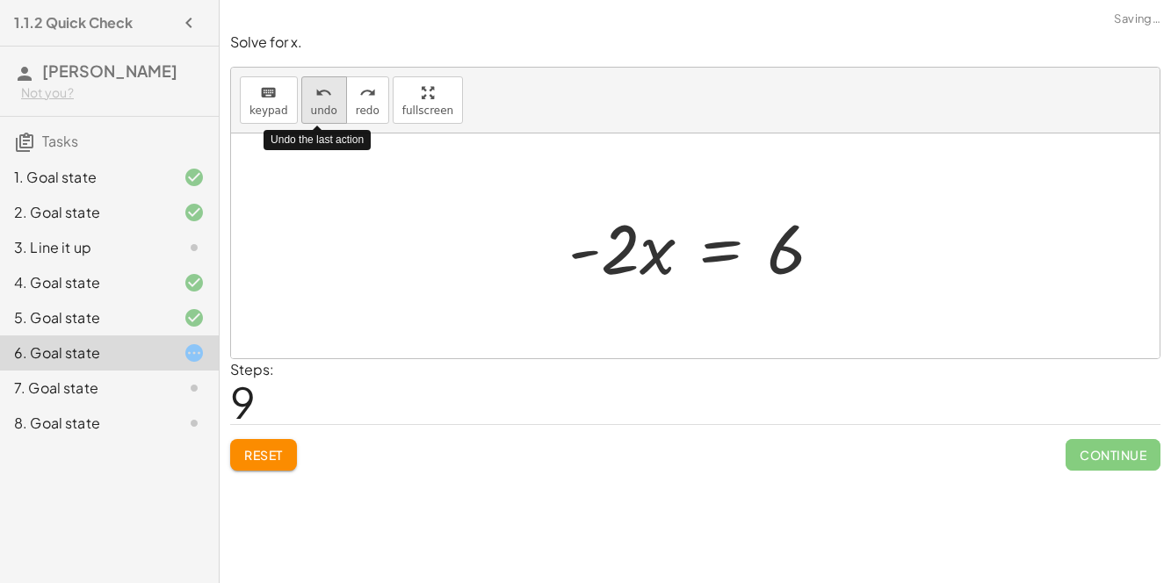
click at [315, 99] on icon "undo" at bounding box center [323, 93] width 17 height 21
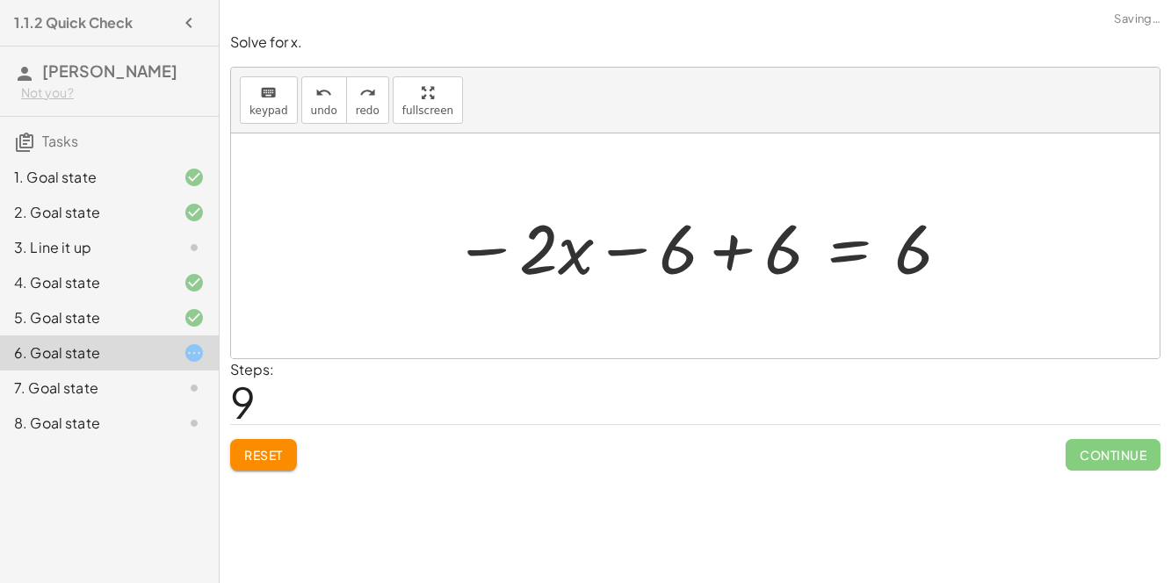
click at [740, 236] on div at bounding box center [703, 246] width 517 height 91
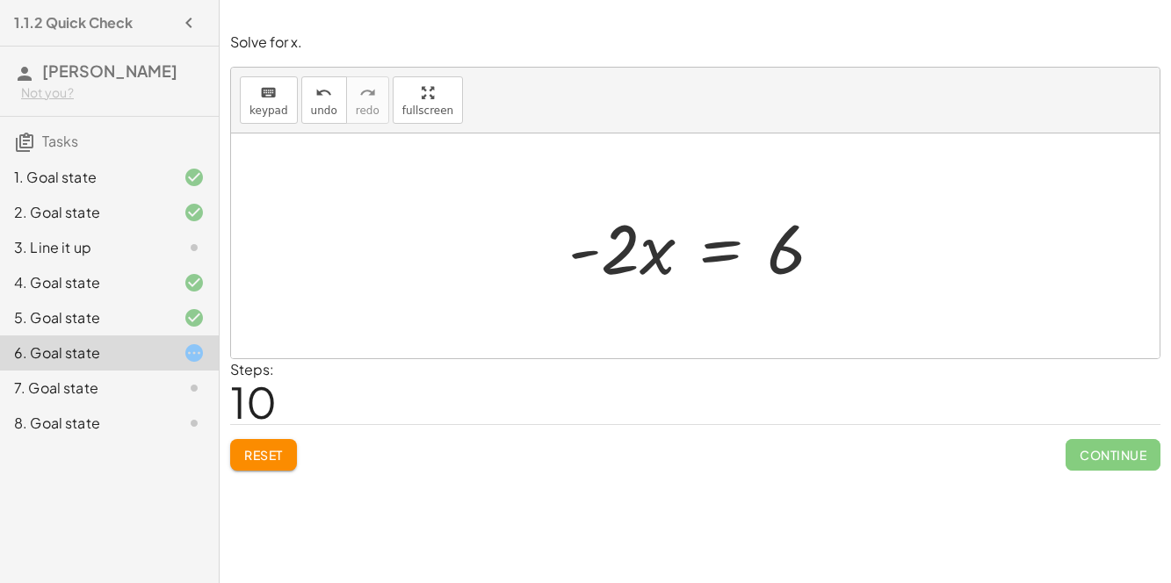
click at [718, 257] on div at bounding box center [703, 246] width 286 height 91
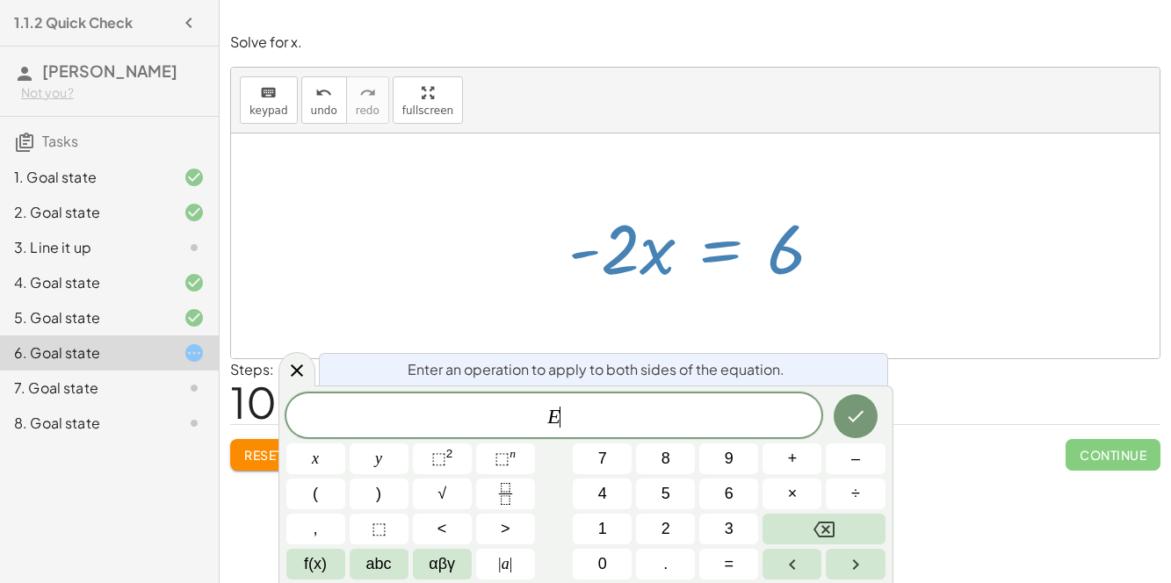
click at [804, 307] on div at bounding box center [695, 246] width 929 height 225
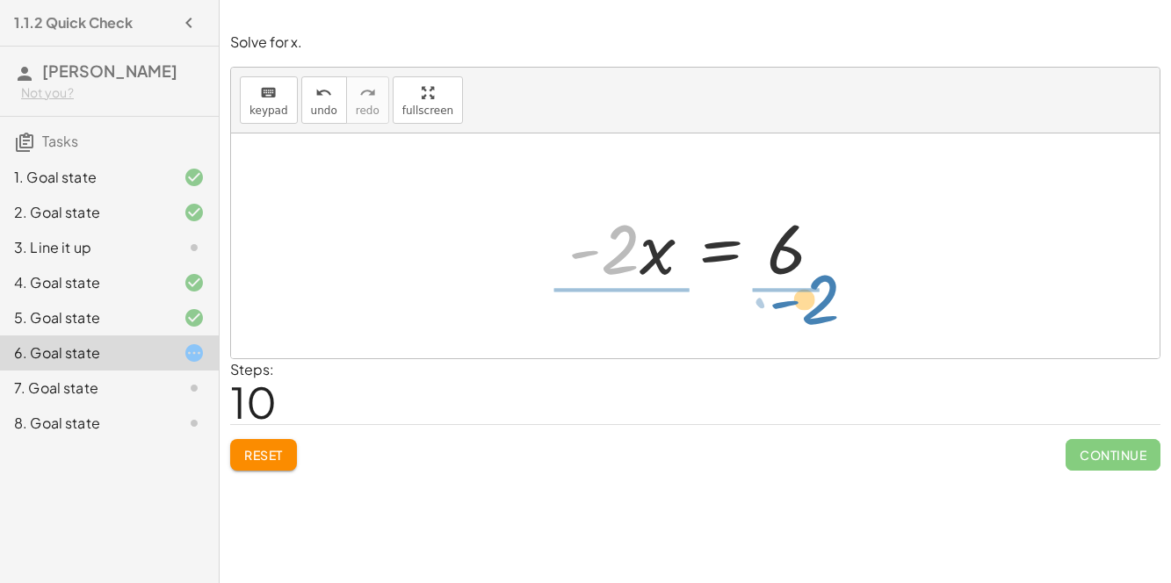
drag, startPoint x: 616, startPoint y: 257, endPoint x: 816, endPoint y: 307, distance: 206.5
click at [816, 307] on div "− · 2 · x − 3 = 3 − · 2 · x − 3 − 3 = + 3 − 3 − · 2 · x − 6 = + 3 − 3 − · 2 · x…" at bounding box center [695, 246] width 929 height 225
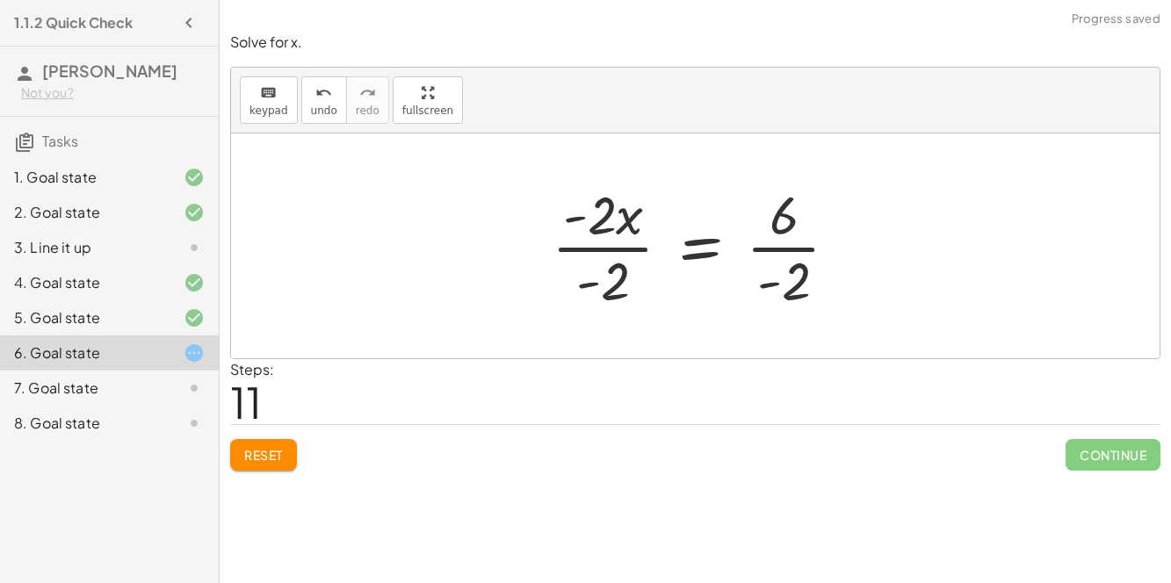
click at [623, 274] on div at bounding box center [702, 245] width 319 height 135
click at [799, 277] on div at bounding box center [735, 245] width 251 height 135
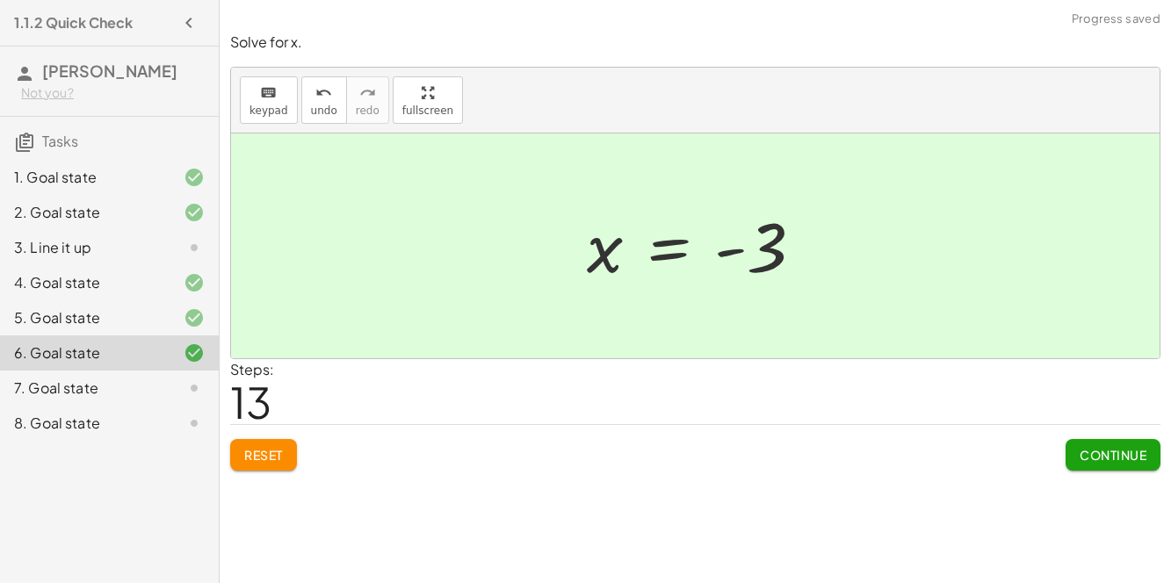
click at [1073, 446] on button "Continue" at bounding box center [1113, 455] width 95 height 32
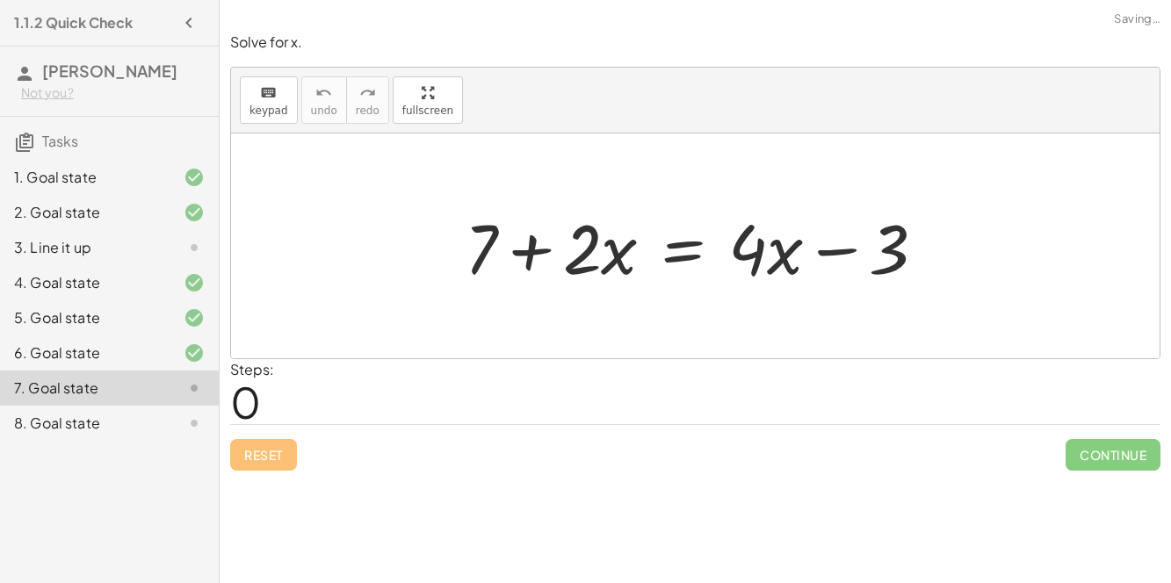
click at [821, 253] on div at bounding box center [702, 246] width 493 height 91
click at [514, 239] on div at bounding box center [702, 246] width 493 height 91
click at [521, 243] on div at bounding box center [702, 246] width 493 height 91
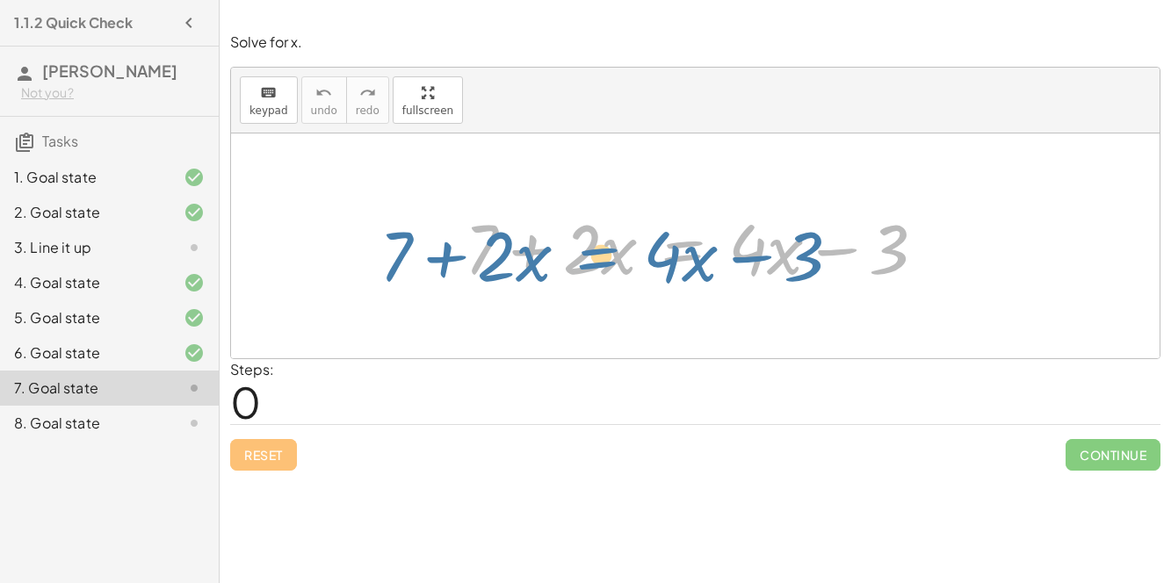
drag, startPoint x: 675, startPoint y: 243, endPoint x: 651, endPoint y: 250, distance: 24.5
click at [651, 250] on div at bounding box center [702, 246] width 493 height 91
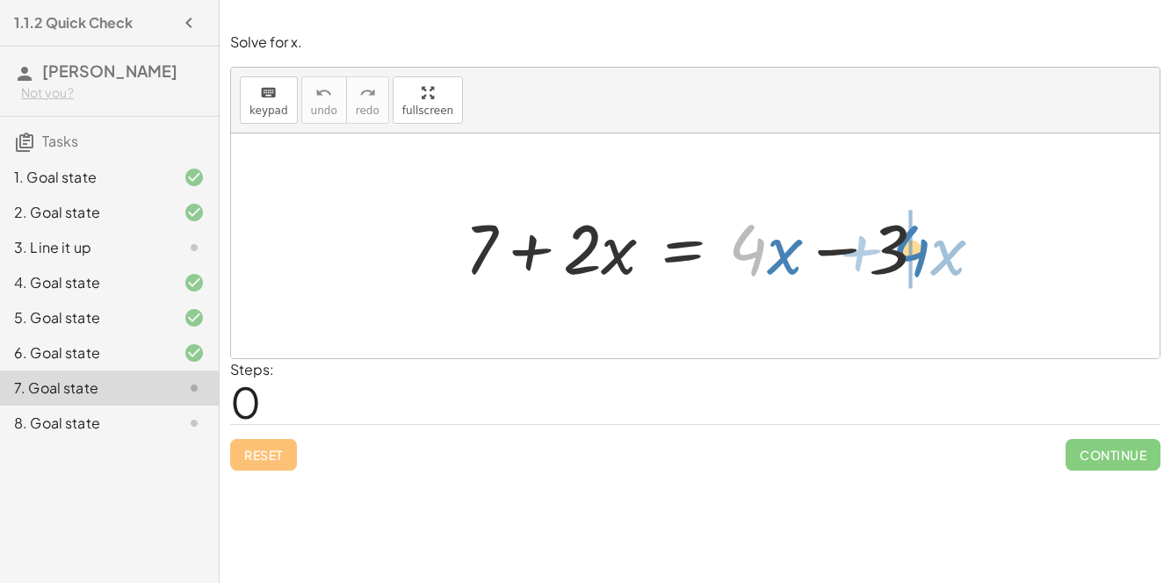
drag, startPoint x: 762, startPoint y: 240, endPoint x: 925, endPoint y: 241, distance: 163.4
click at [925, 241] on div at bounding box center [702, 246] width 493 height 91
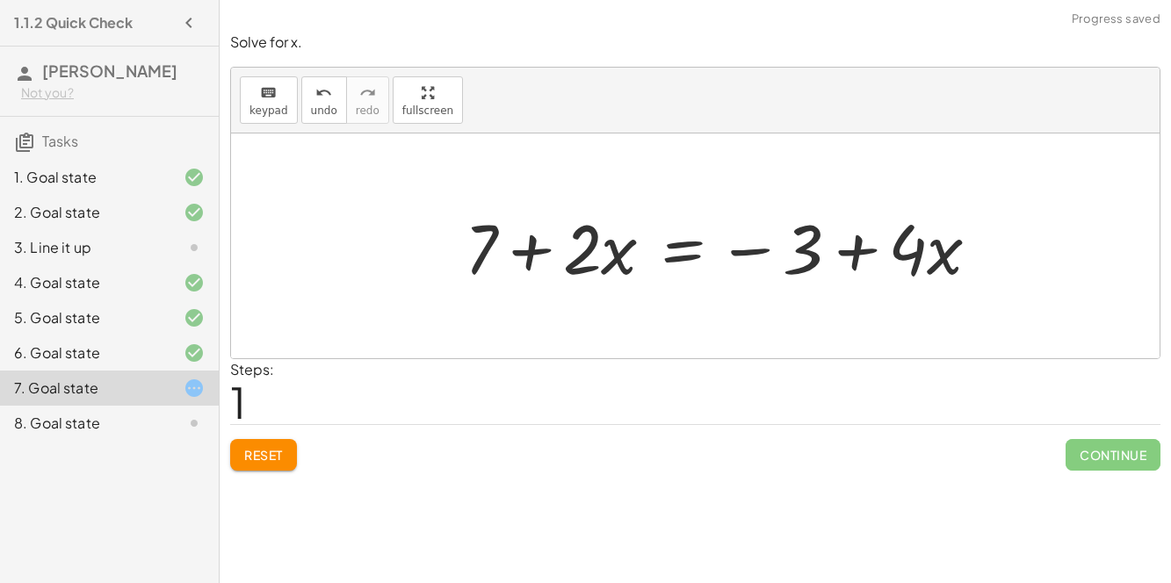
click at [808, 250] on div at bounding box center [729, 246] width 547 height 91
click at [773, 250] on div at bounding box center [729, 246] width 547 height 91
click at [760, 250] on div at bounding box center [729, 246] width 547 height 91
drag, startPoint x: 603, startPoint y: 252, endPoint x: 520, endPoint y: 254, distance: 82.6
click at [520, 254] on div at bounding box center [729, 246] width 547 height 91
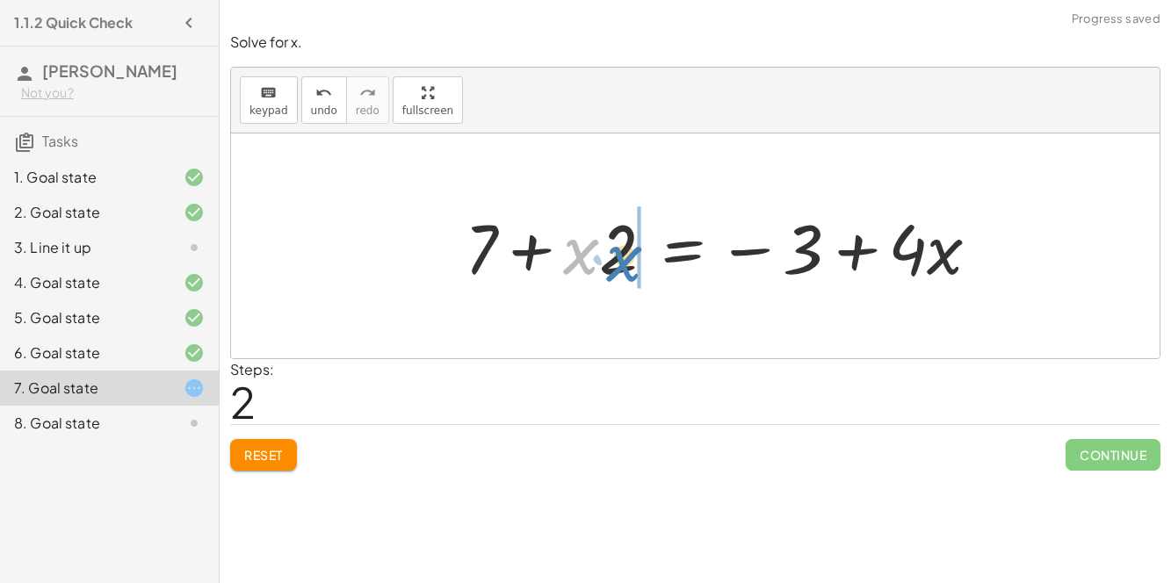
drag, startPoint x: 585, startPoint y: 248, endPoint x: 634, endPoint y: 256, distance: 49.0
click at [634, 256] on div at bounding box center [729, 246] width 547 height 91
click at [671, 256] on div at bounding box center [729, 246] width 547 height 91
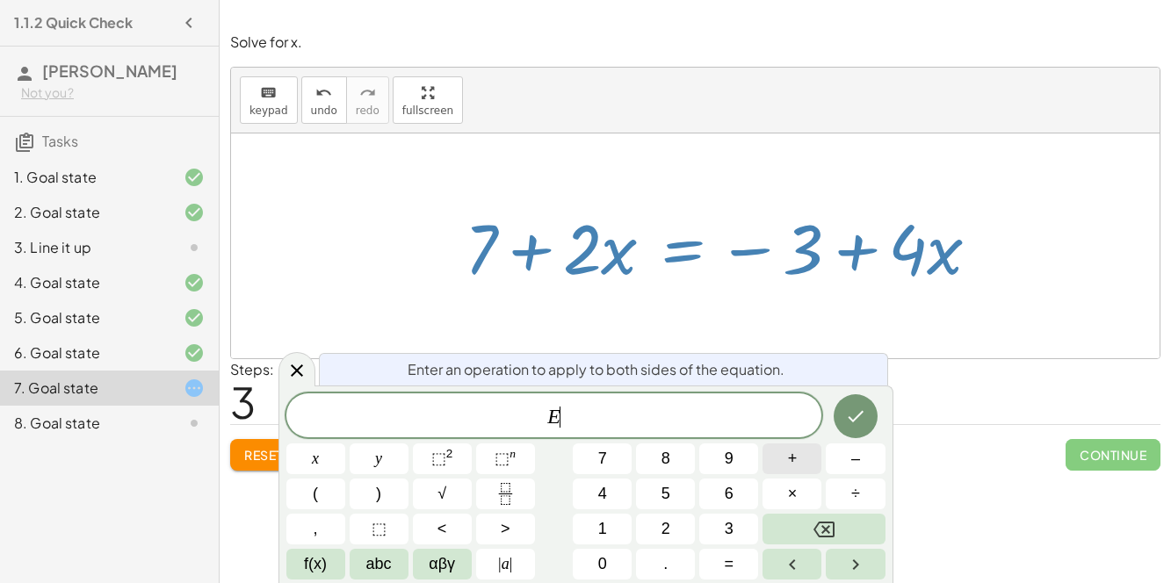
click at [808, 456] on button "+" at bounding box center [792, 459] width 59 height 31
click at [735, 537] on button "3" at bounding box center [728, 529] width 59 height 31
click at [862, 419] on icon "Done" at bounding box center [855, 416] width 21 height 21
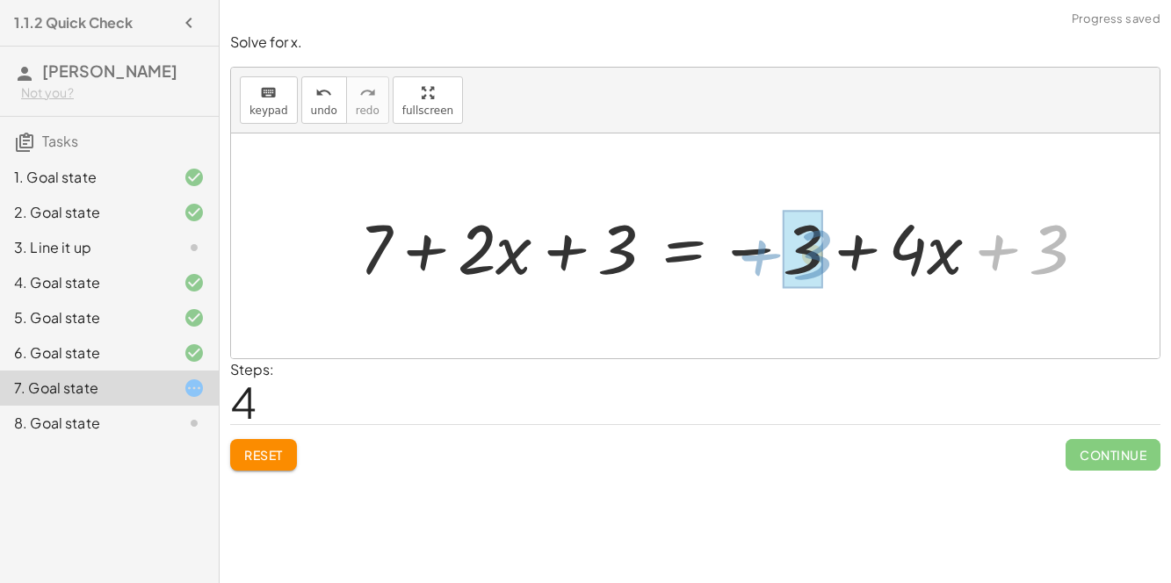
drag, startPoint x: 1037, startPoint y: 262, endPoint x: 802, endPoint y: 266, distance: 234.7
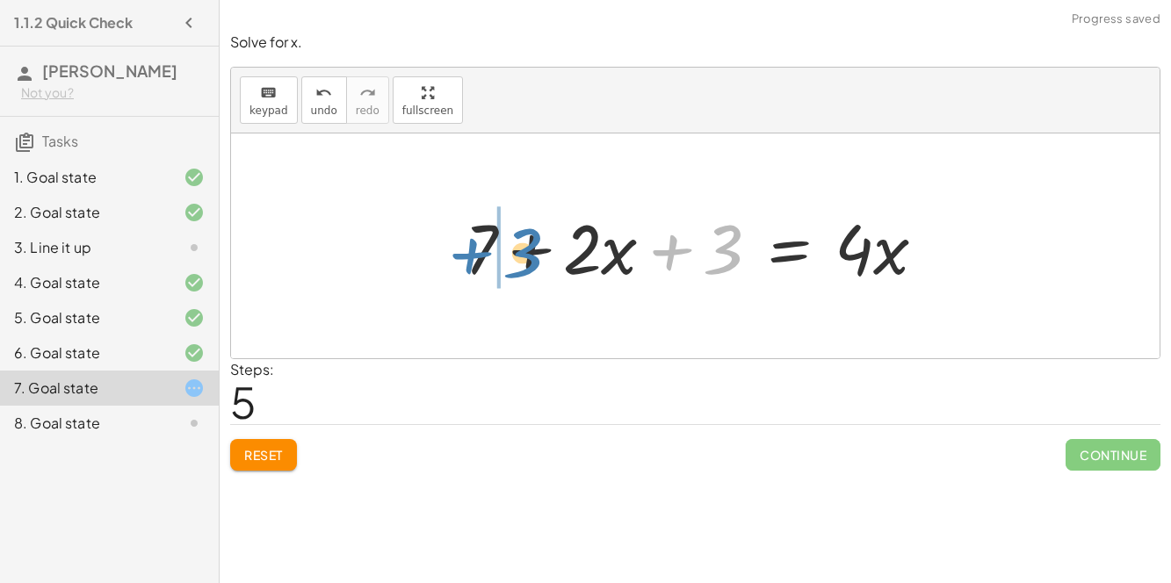
drag, startPoint x: 703, startPoint y: 257, endPoint x: 491, endPoint y: 259, distance: 211.8
click at [491, 259] on div at bounding box center [702, 246] width 493 height 91
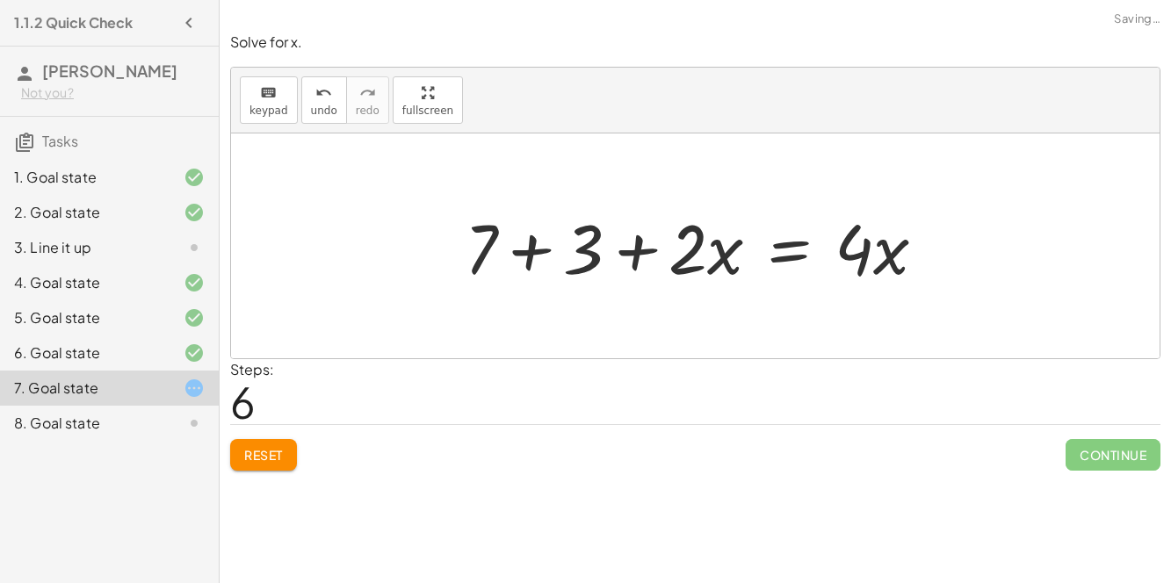
click at [512, 247] on div at bounding box center [702, 246] width 493 height 91
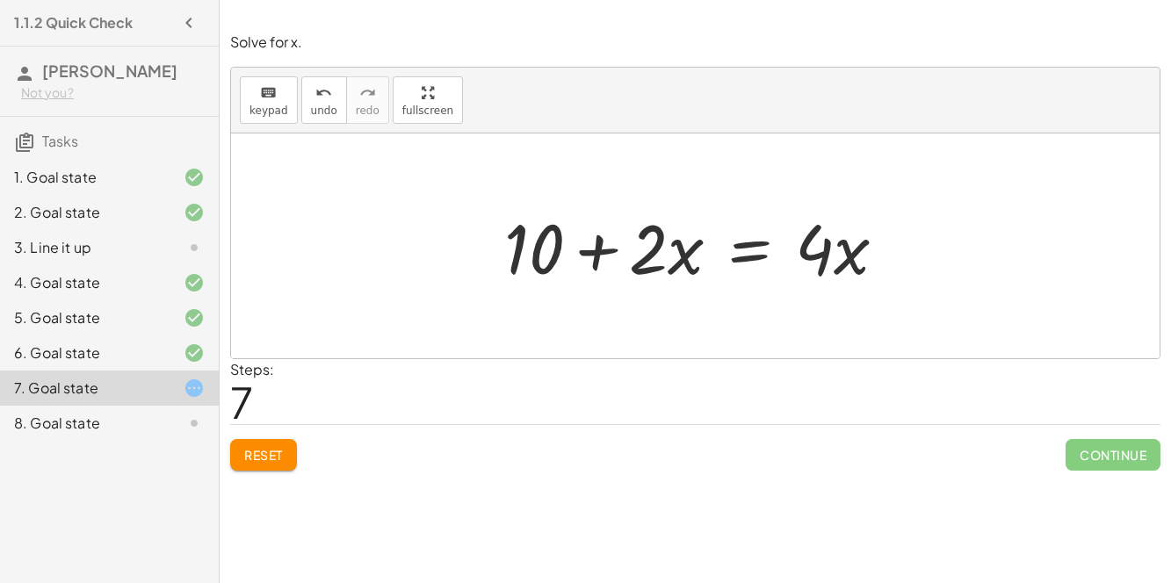
click at [763, 254] on div at bounding box center [703, 246] width 414 height 91
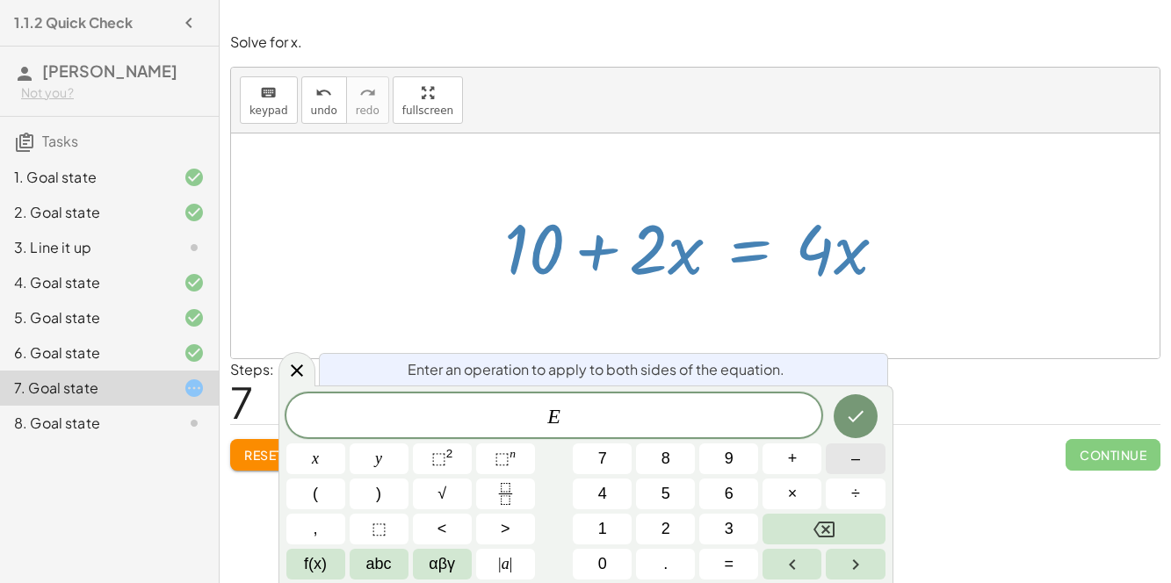
click at [838, 464] on button "–" at bounding box center [855, 459] width 59 height 31
click at [672, 519] on button "2" at bounding box center [665, 529] width 59 height 31
click at [324, 462] on button "x" at bounding box center [315, 459] width 59 height 31
click at [859, 428] on button "Done" at bounding box center [856, 417] width 44 height 44
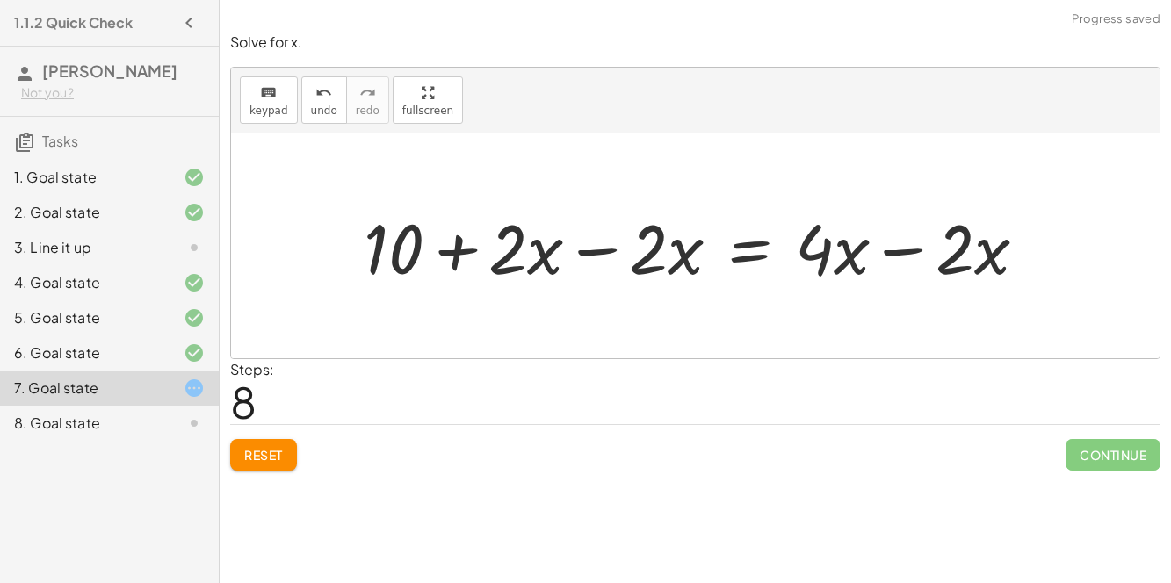
click at [584, 252] on div at bounding box center [702, 246] width 695 height 91
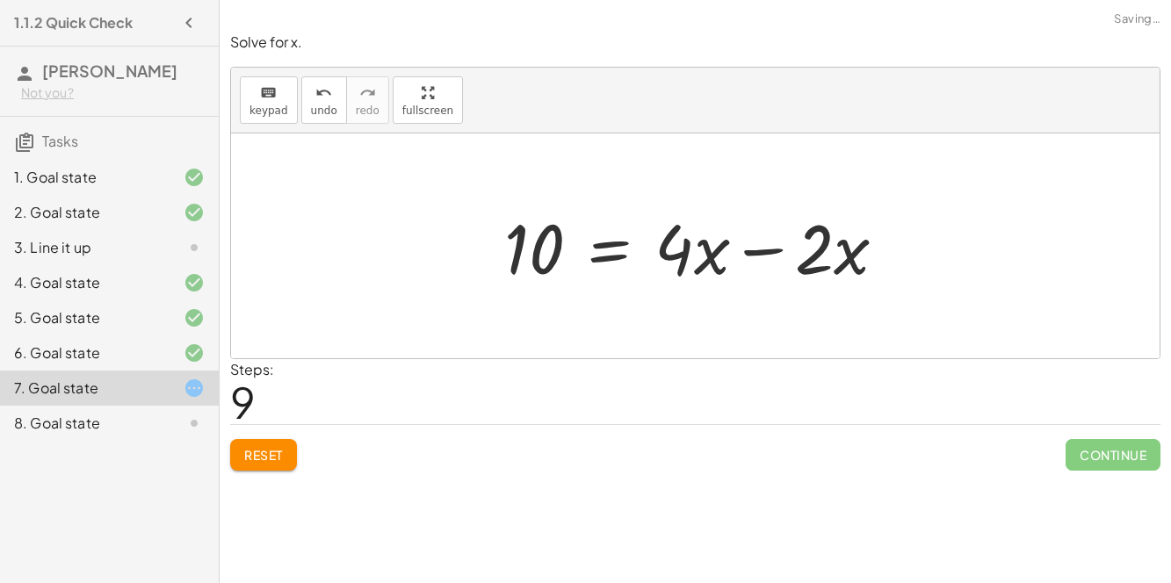
click at [762, 252] on div at bounding box center [703, 246] width 414 height 91
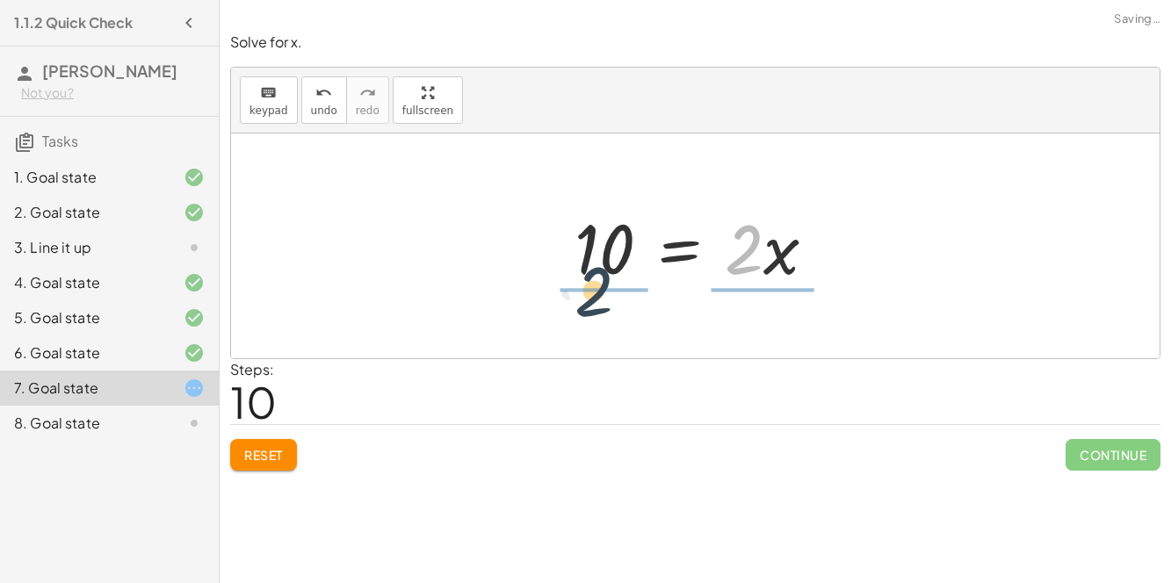
drag, startPoint x: 750, startPoint y: 255, endPoint x: 597, endPoint y: 296, distance: 159.2
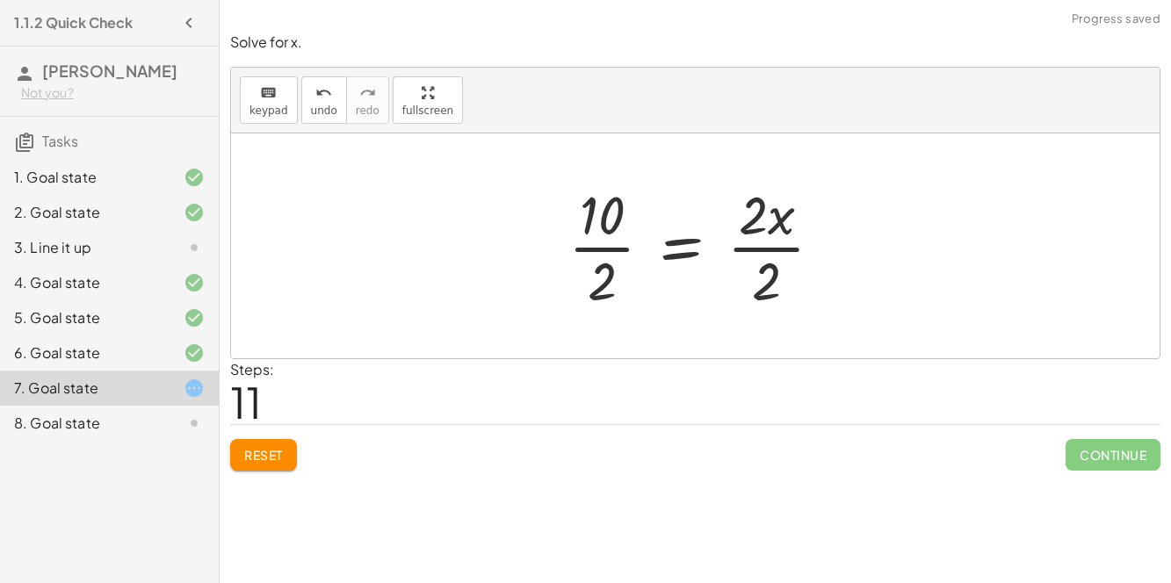
click at [617, 271] on div at bounding box center [703, 245] width 286 height 135
click at [749, 264] on div at bounding box center [717, 245] width 257 height 135
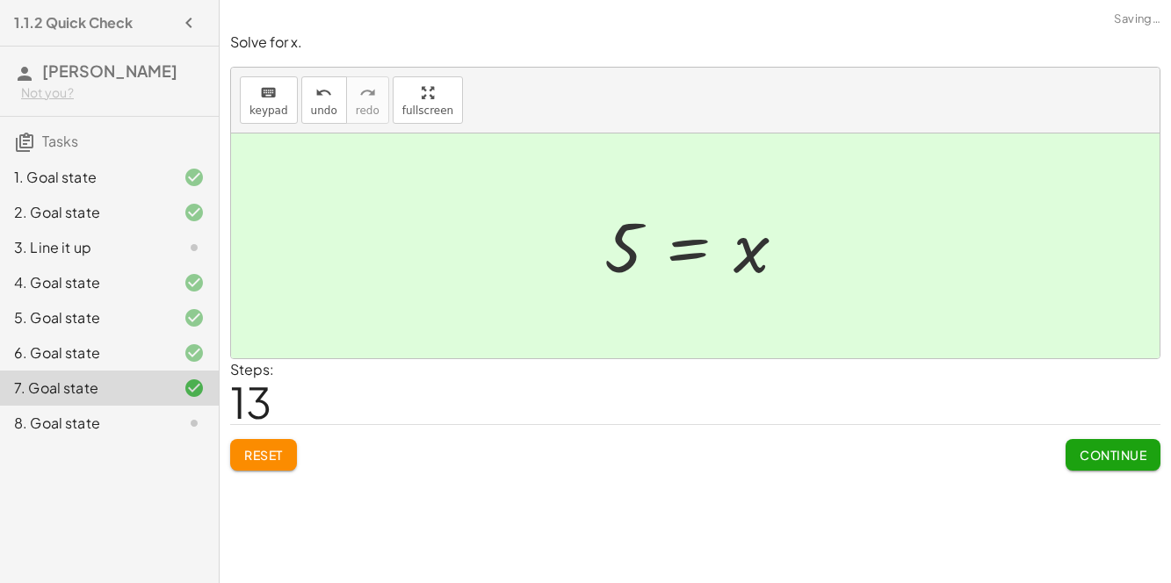
click at [1095, 453] on span "Continue" at bounding box center [1113, 455] width 67 height 16
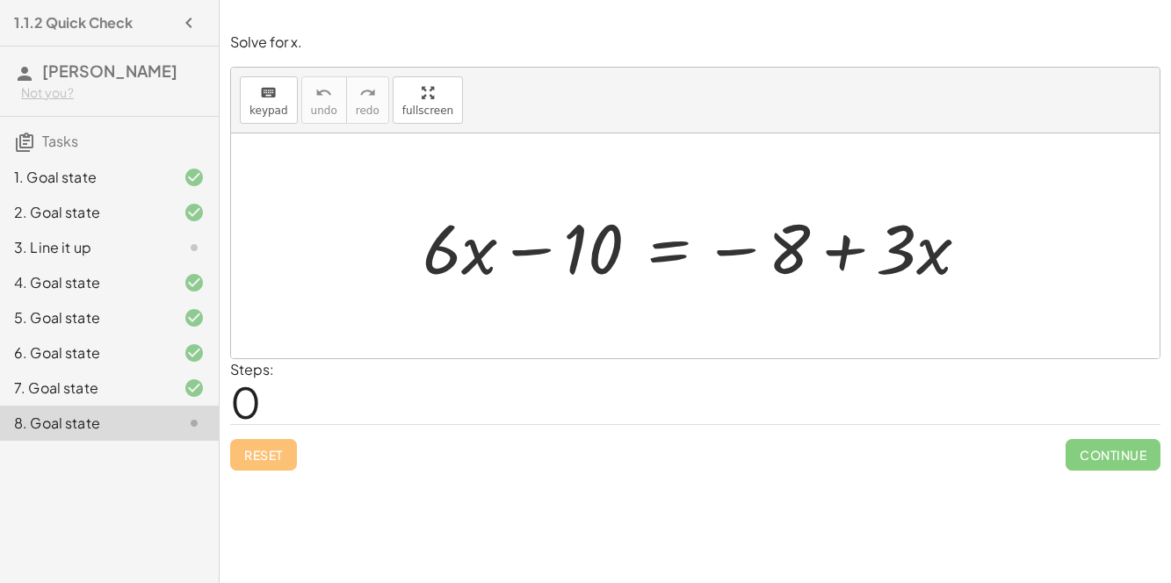
click at [664, 262] on div at bounding box center [703, 246] width 578 height 91
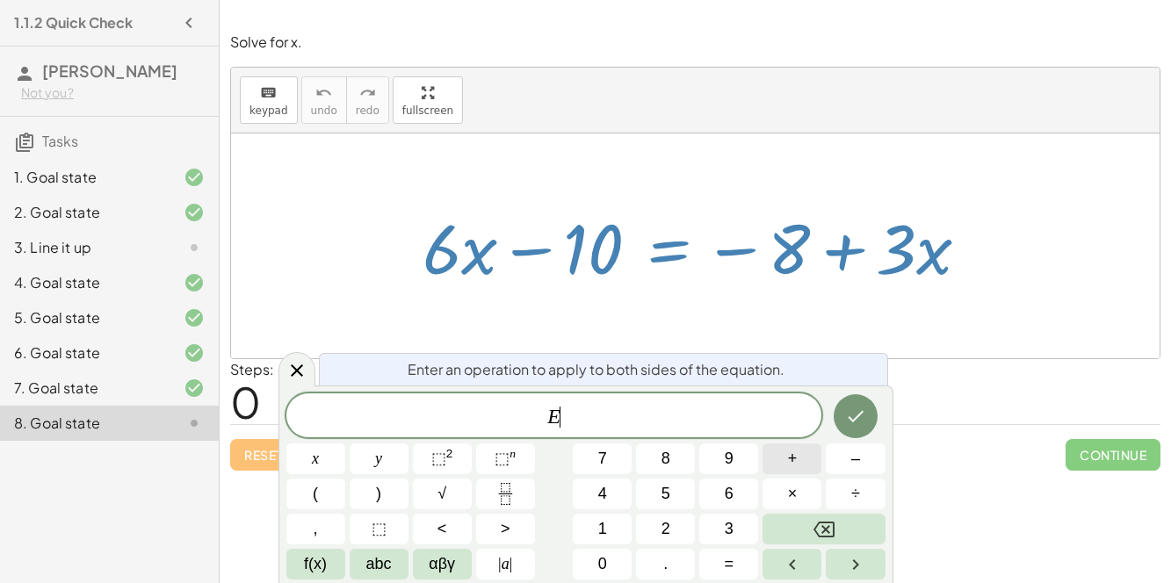
click at [798, 462] on button "+" at bounding box center [792, 459] width 59 height 31
click at [620, 540] on button "1" at bounding box center [602, 529] width 59 height 31
click at [613, 561] on button "0" at bounding box center [602, 564] width 59 height 31
click at [853, 420] on icon "Done" at bounding box center [856, 416] width 16 height 11
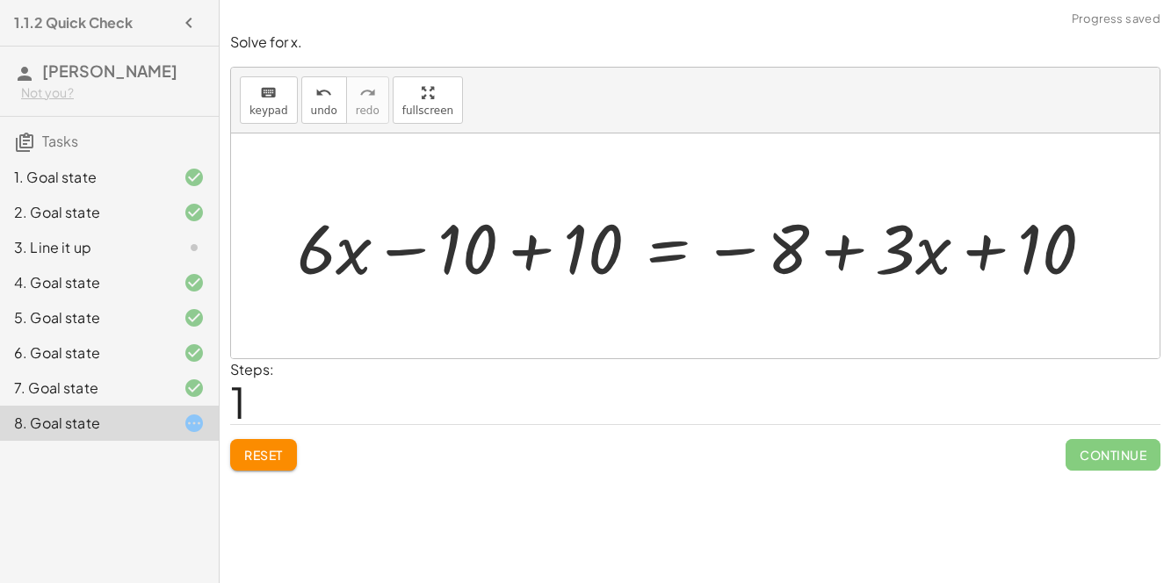
click at [540, 252] on div at bounding box center [702, 246] width 828 height 91
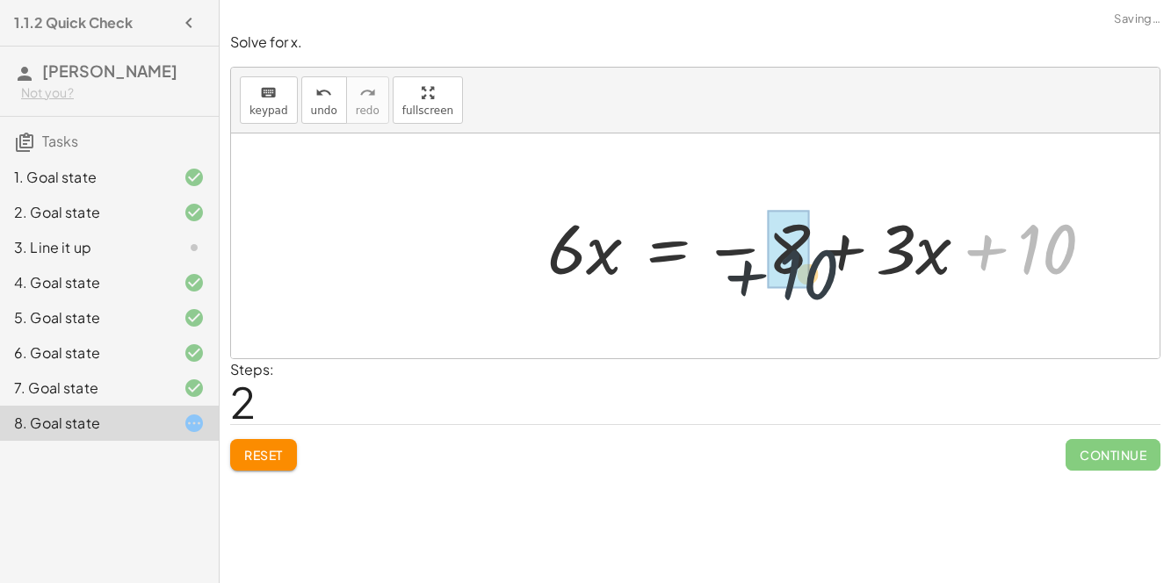
drag, startPoint x: 1055, startPoint y: 268, endPoint x: 788, endPoint y: 294, distance: 268.4
click at [788, 294] on div "+ · 6 · x − 10 = − 8 + · 3 · x + · 6 · x − 10 + 10 = − 8 + · 3 · x + 10 + · 6 ·…" at bounding box center [821, 246] width 600 height 99
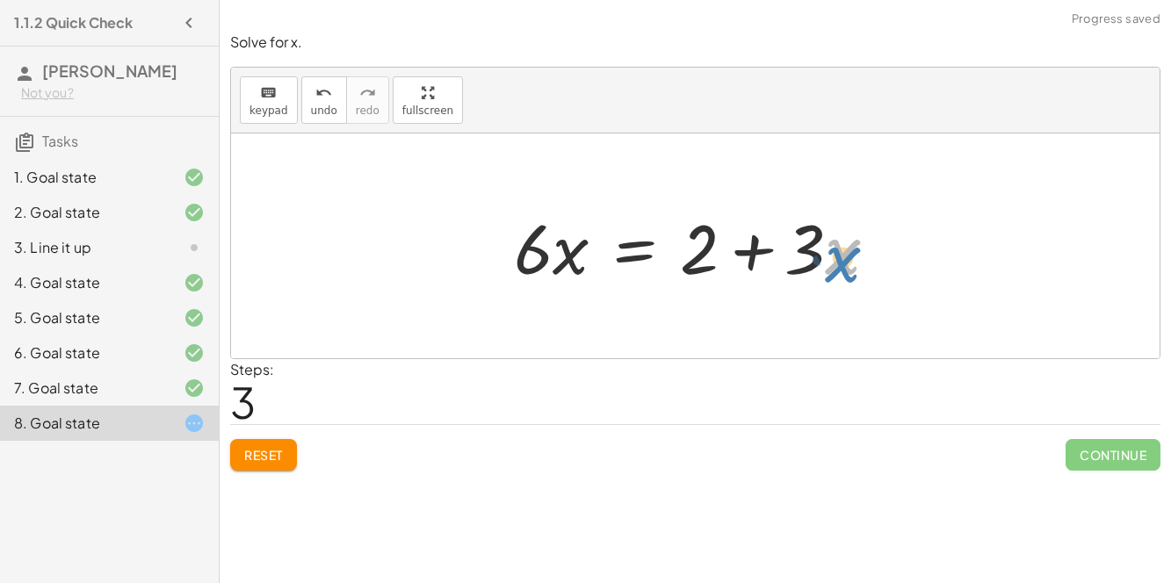
click at [830, 269] on div at bounding box center [702, 246] width 395 height 91
click at [632, 255] on div at bounding box center [702, 246] width 395 height 91
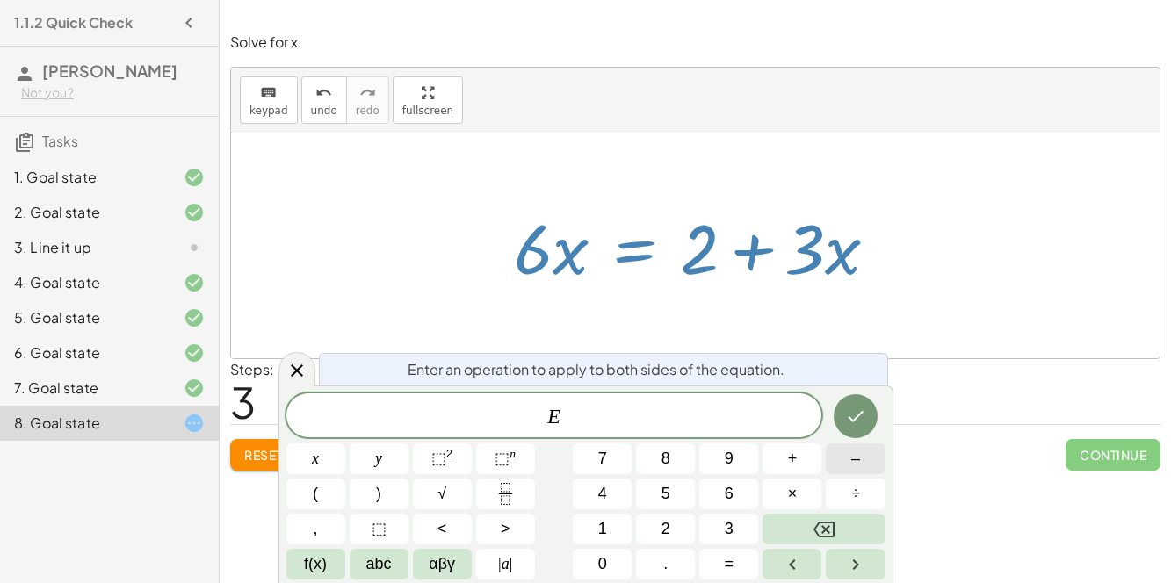
click at [835, 465] on button "–" at bounding box center [855, 459] width 59 height 31
click at [719, 521] on button "3" at bounding box center [728, 529] width 59 height 31
click at [330, 453] on button "x" at bounding box center [315, 459] width 59 height 31
click at [872, 423] on button "Done" at bounding box center [856, 417] width 44 height 44
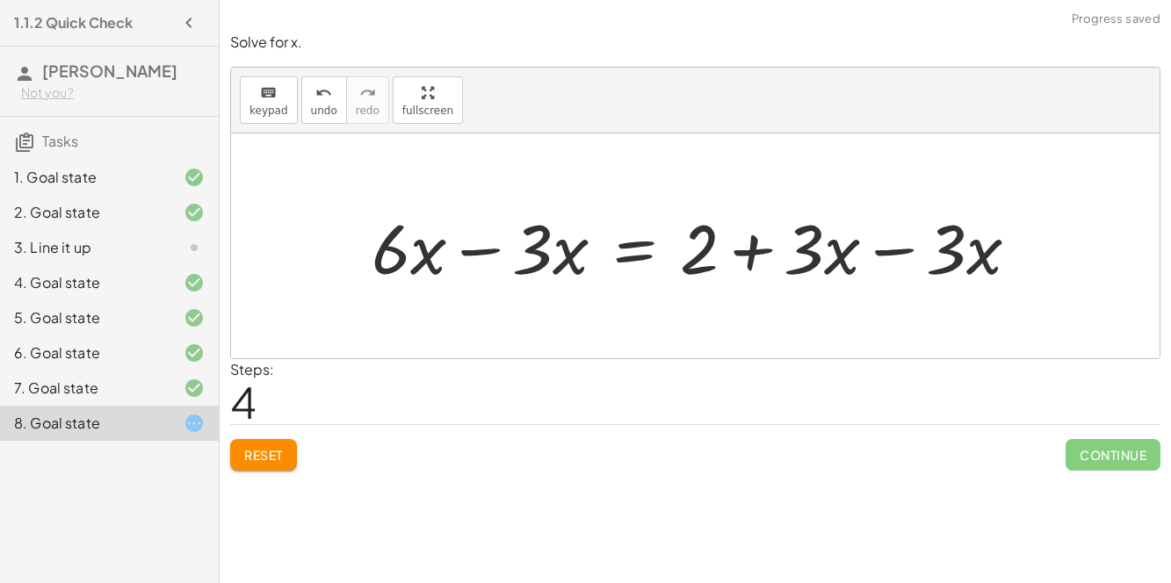
click at [894, 257] on div at bounding box center [702, 246] width 679 height 91
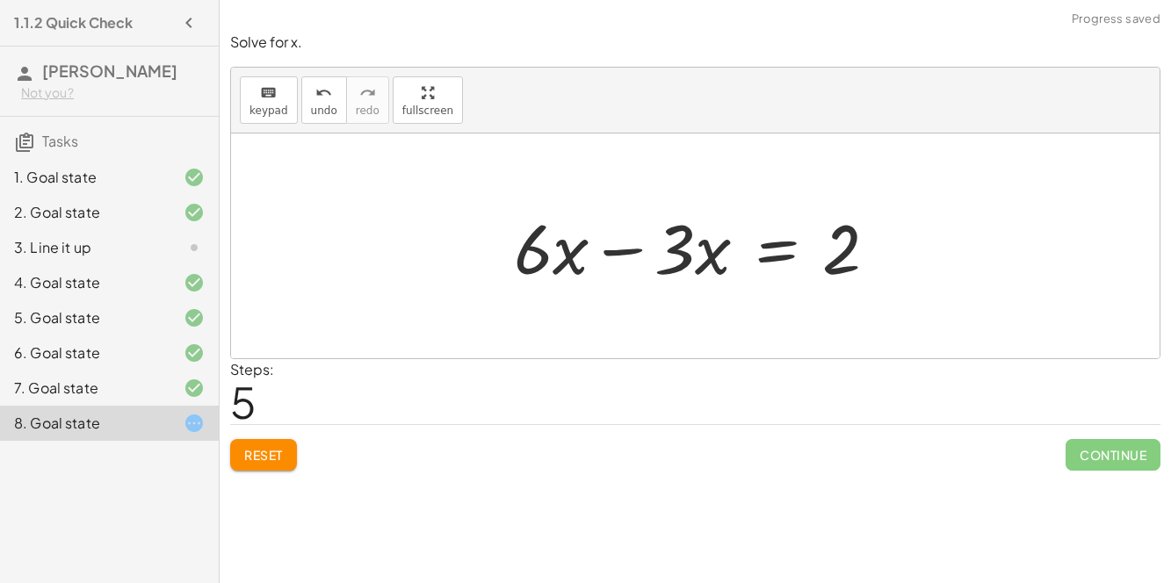
click at [607, 255] on div at bounding box center [702, 246] width 395 height 91
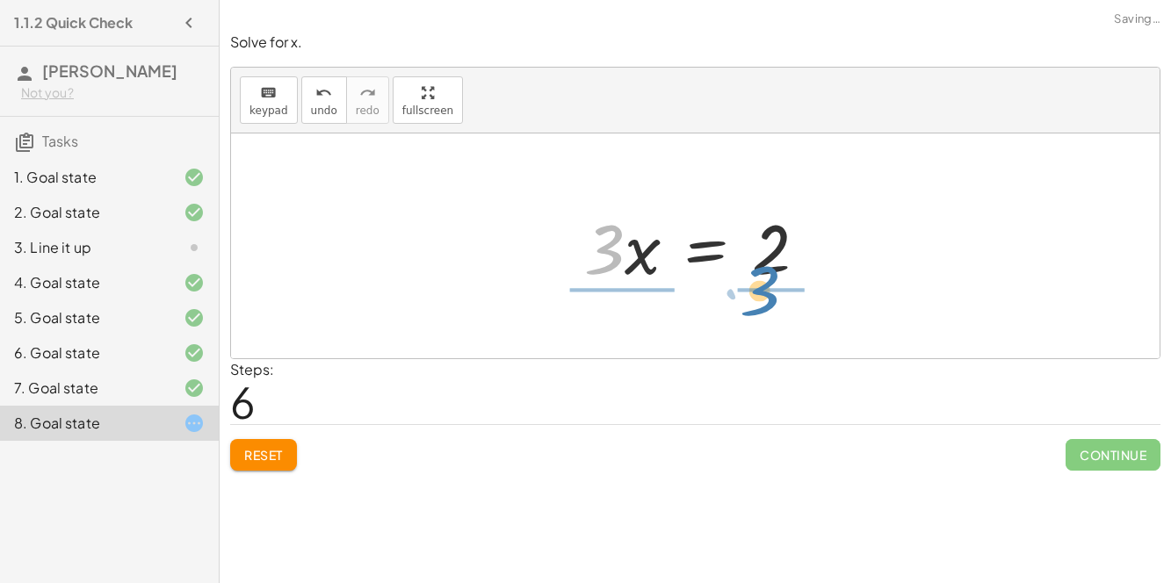
drag, startPoint x: 605, startPoint y: 260, endPoint x: 762, endPoint y: 302, distance: 162.9
click at [762, 302] on div "+ · 6 · x − 10 = − 8 + · 3 · x + · 6 · x − 10 + 10 = − 8 + · 3 · x + 10 + · 6 ·…" at bounding box center [695, 246] width 929 height 225
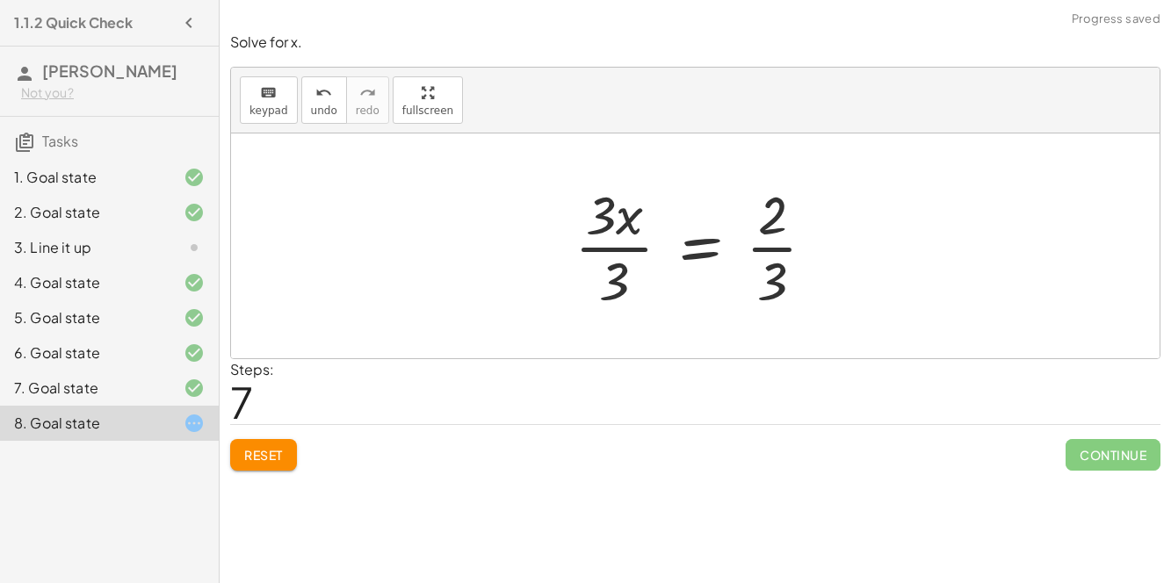
click at [615, 274] on div at bounding box center [702, 245] width 272 height 135
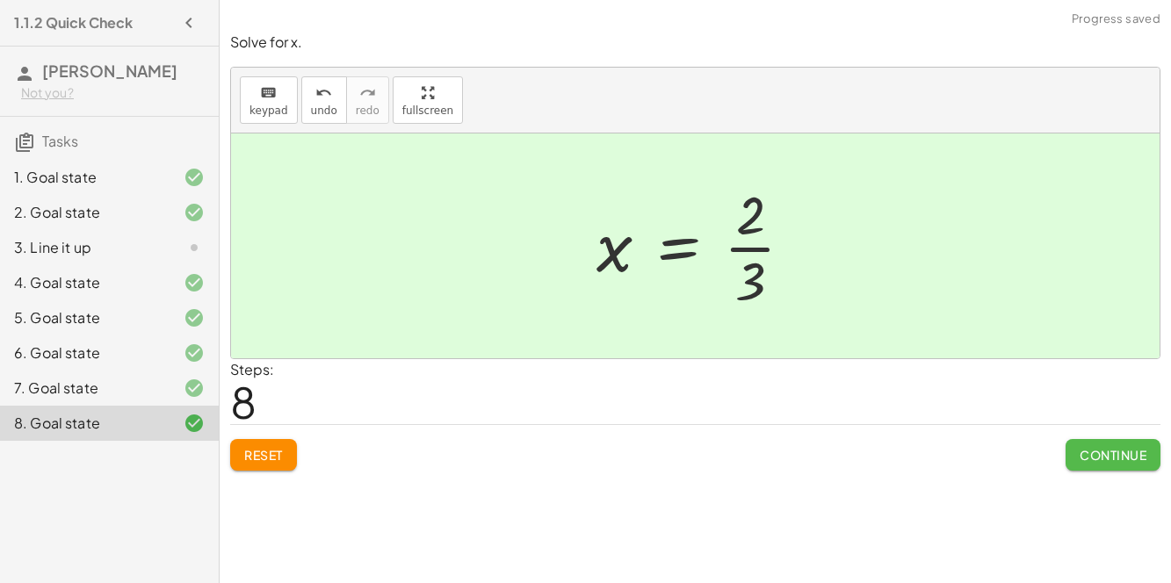
click at [1112, 459] on span "Continue" at bounding box center [1113, 455] width 67 height 16
